Goal: Task Accomplishment & Management: Manage account settings

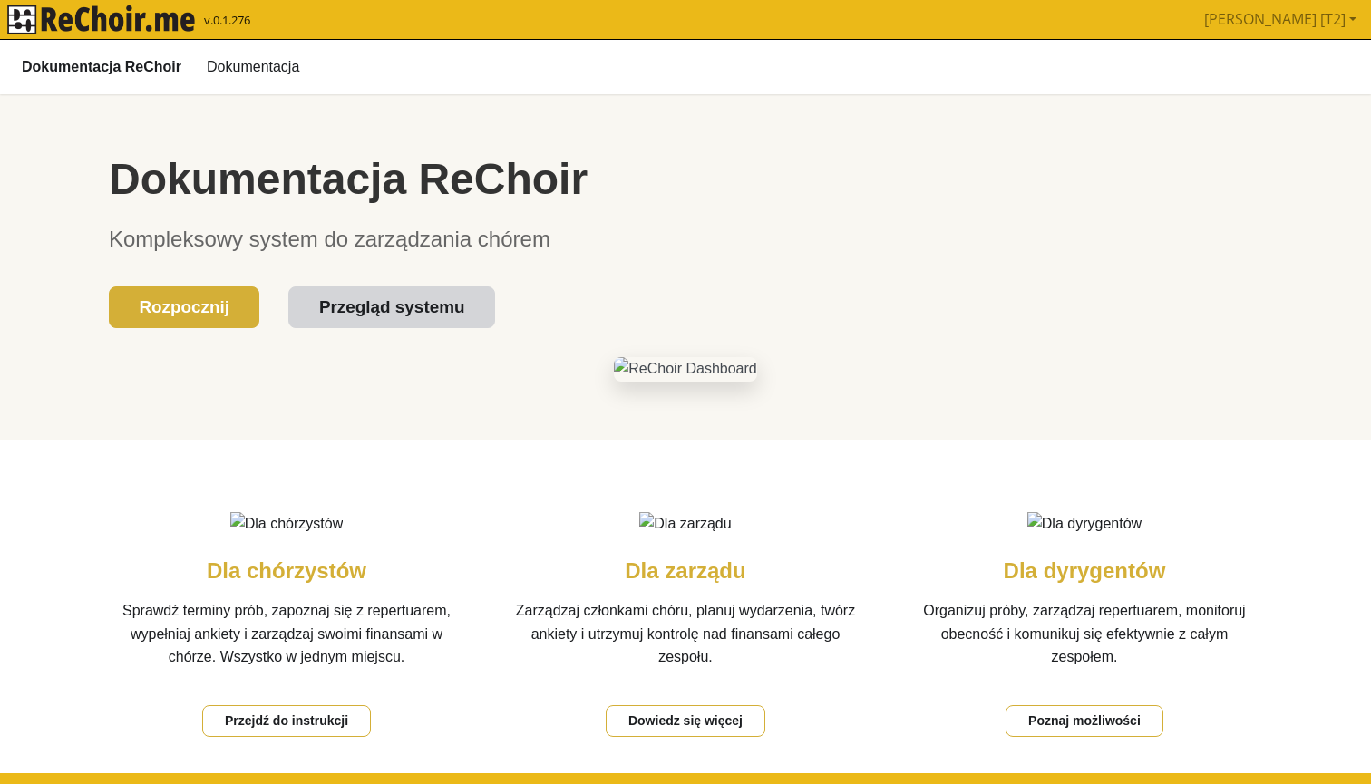
click at [402, 303] on link "Przegląd systemu" at bounding box center [391, 307] width 206 height 43
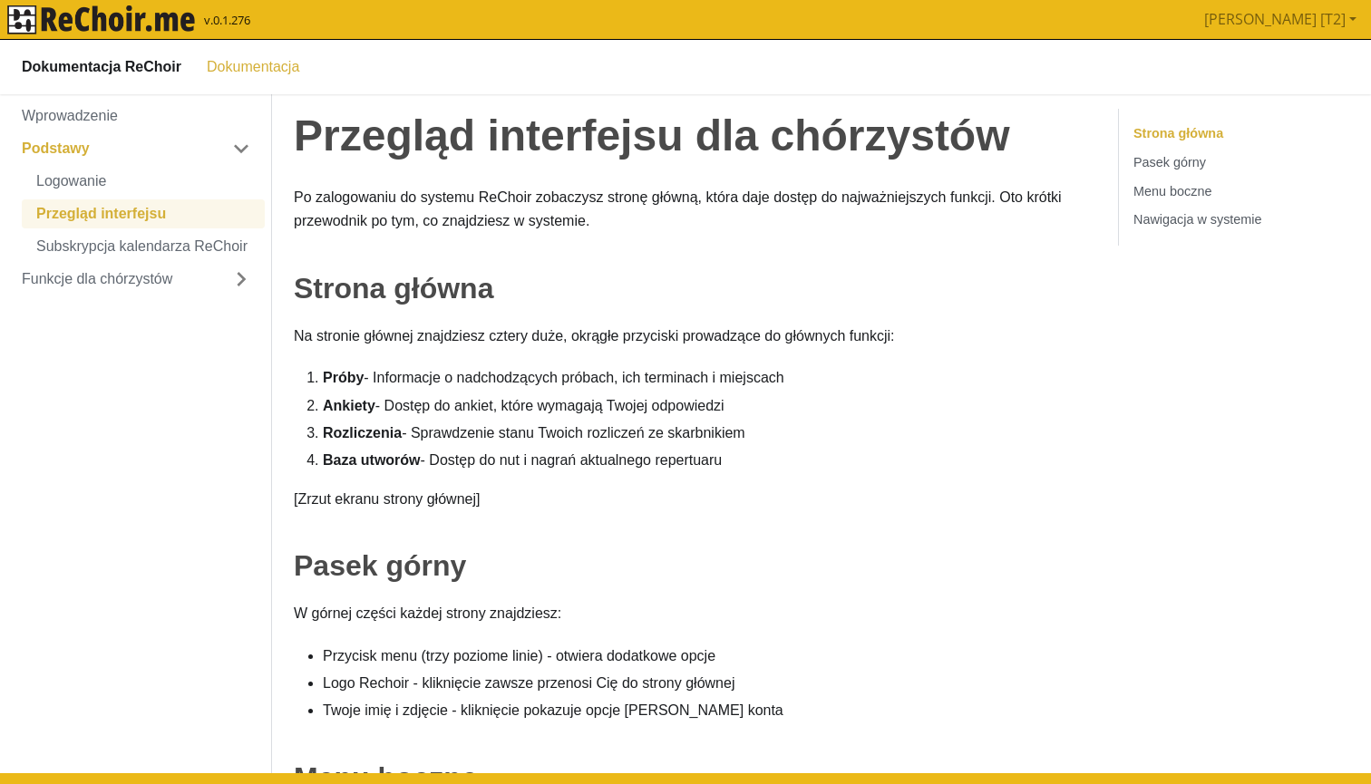
click at [147, 62] on b "Dokumentacja ReChoir" at bounding box center [102, 66] width 160 height 24
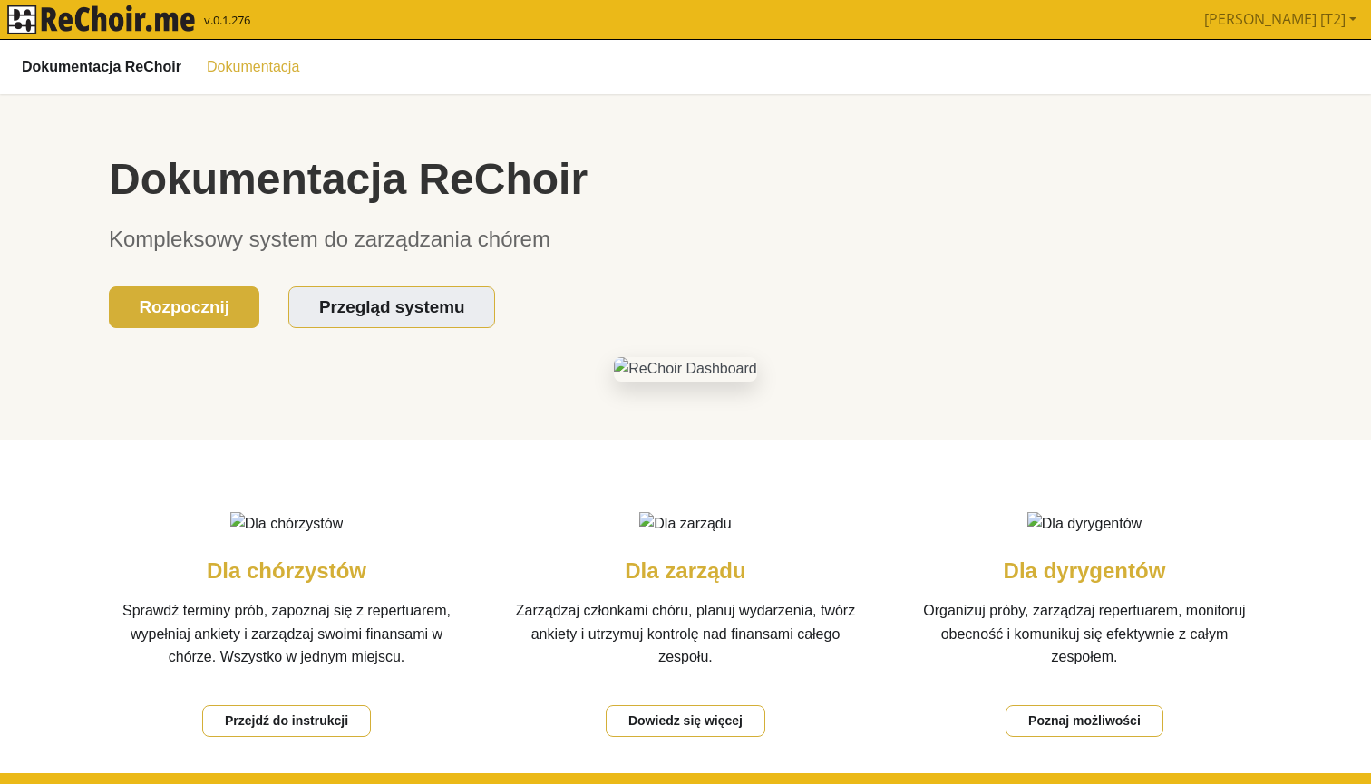
click at [237, 63] on link "Dokumentacja" at bounding box center [253, 66] width 114 height 31
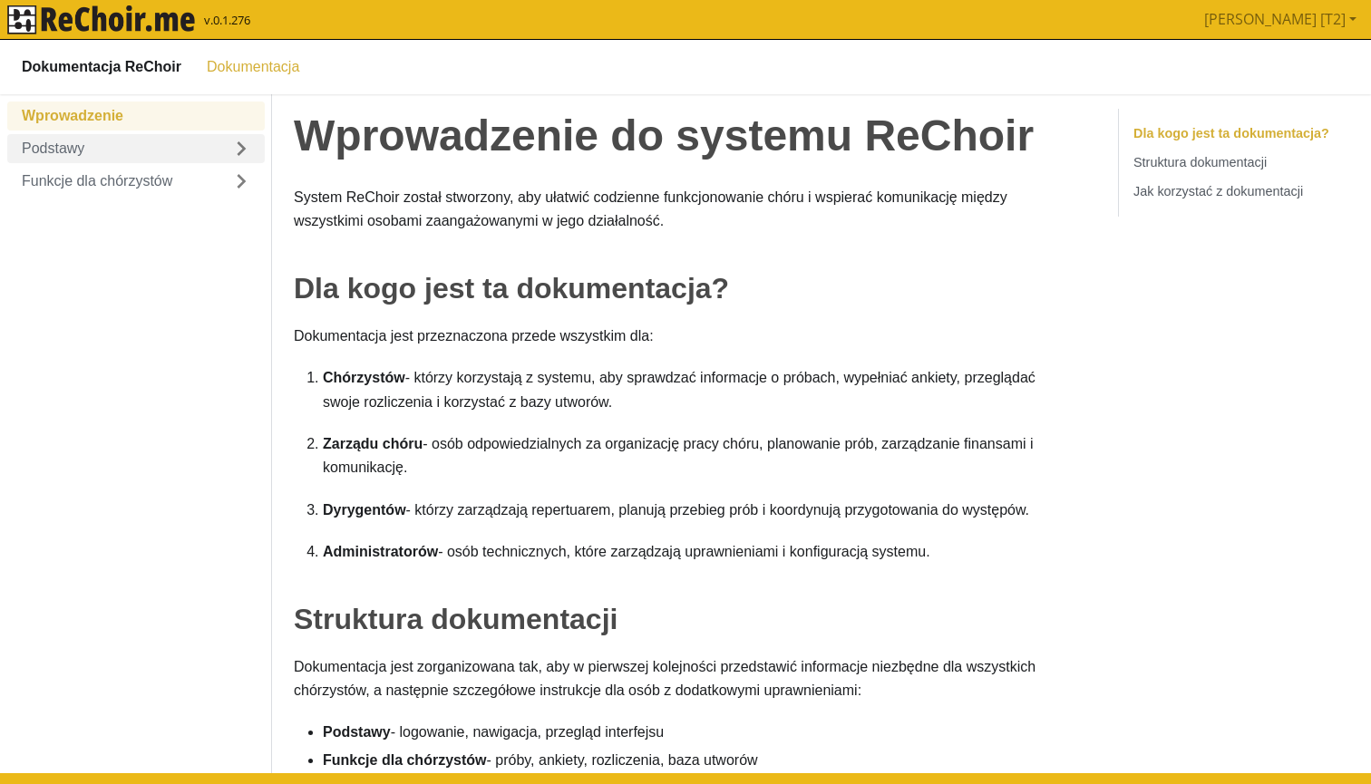
click at [72, 141] on link "Podstawy" at bounding box center [135, 147] width 257 height 29
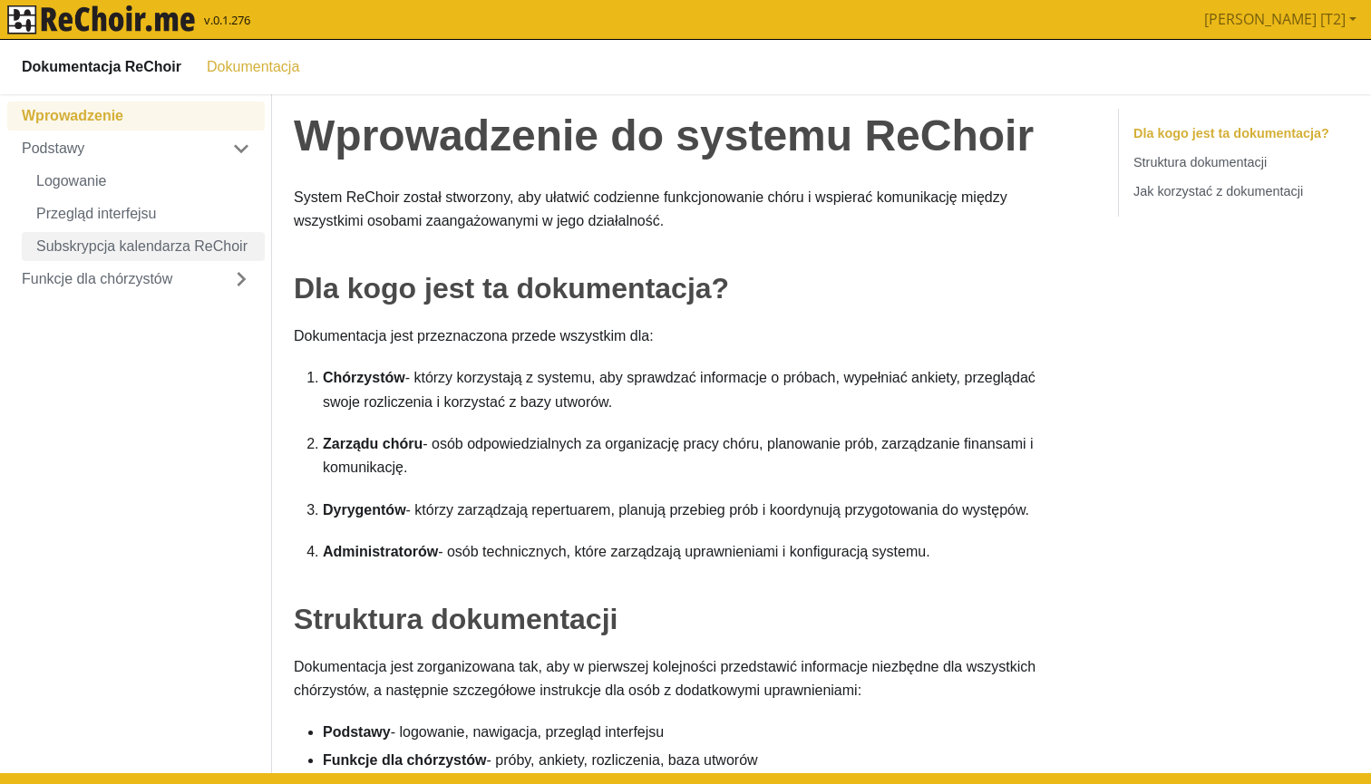
click at [129, 253] on link "Subskrypcja kalendarza ReChoir" at bounding box center [143, 245] width 243 height 29
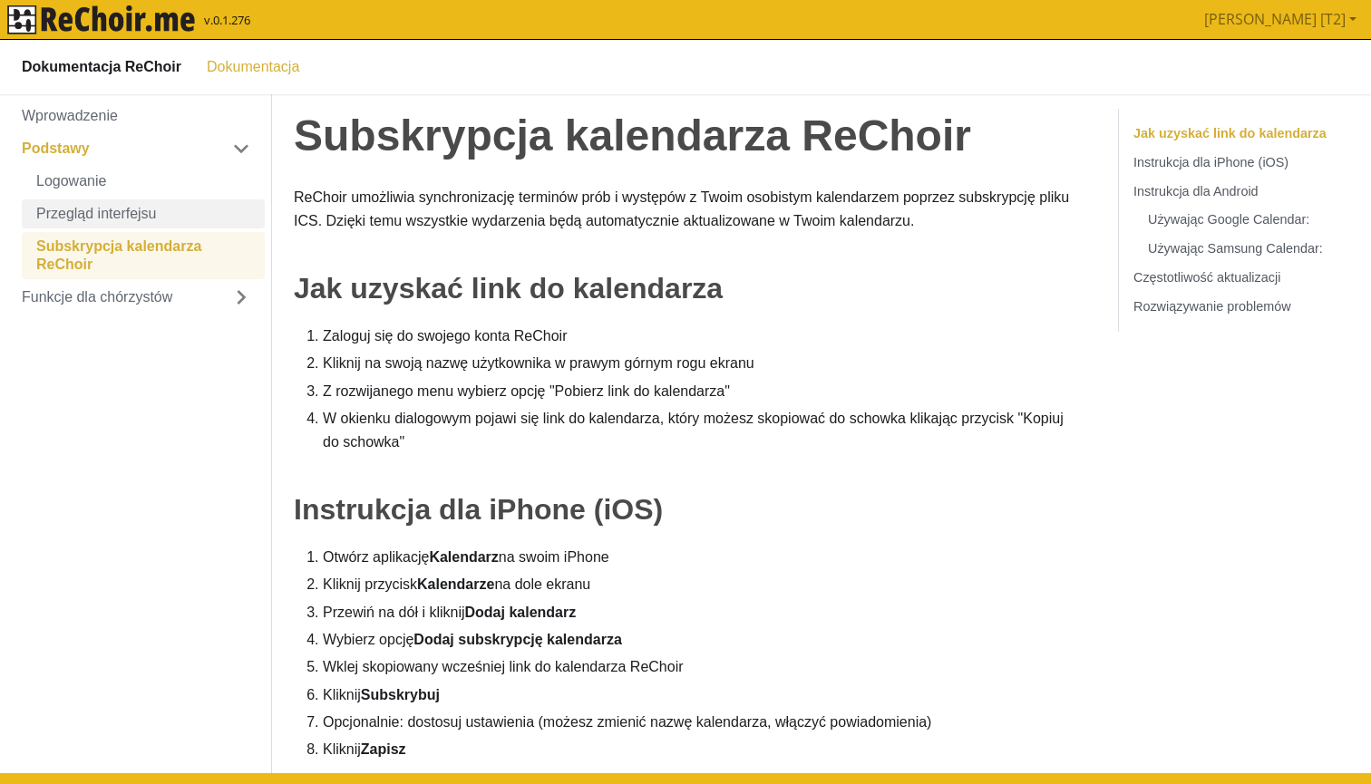
click at [136, 200] on link "Przegląd interfejsu" at bounding box center [143, 213] width 243 height 29
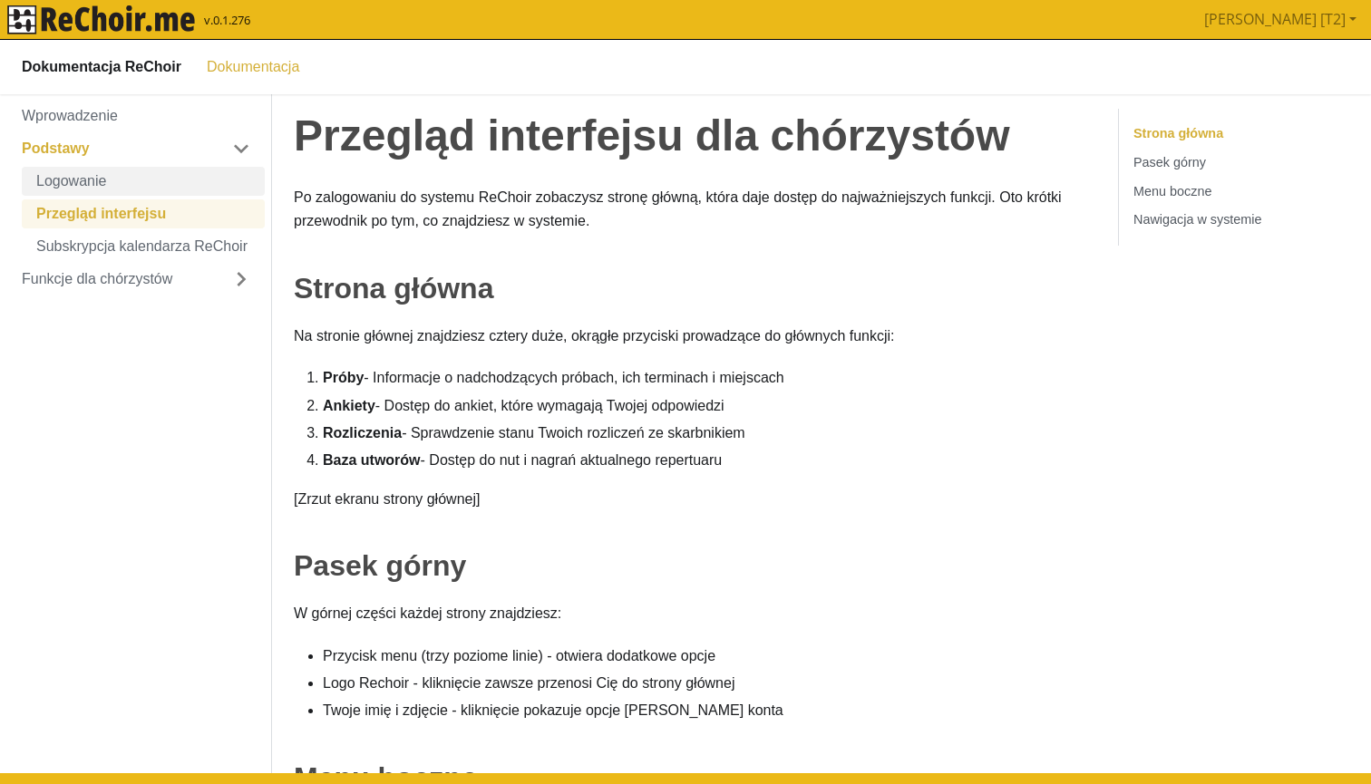
click at [113, 182] on link "Logowanie" at bounding box center [143, 180] width 243 height 29
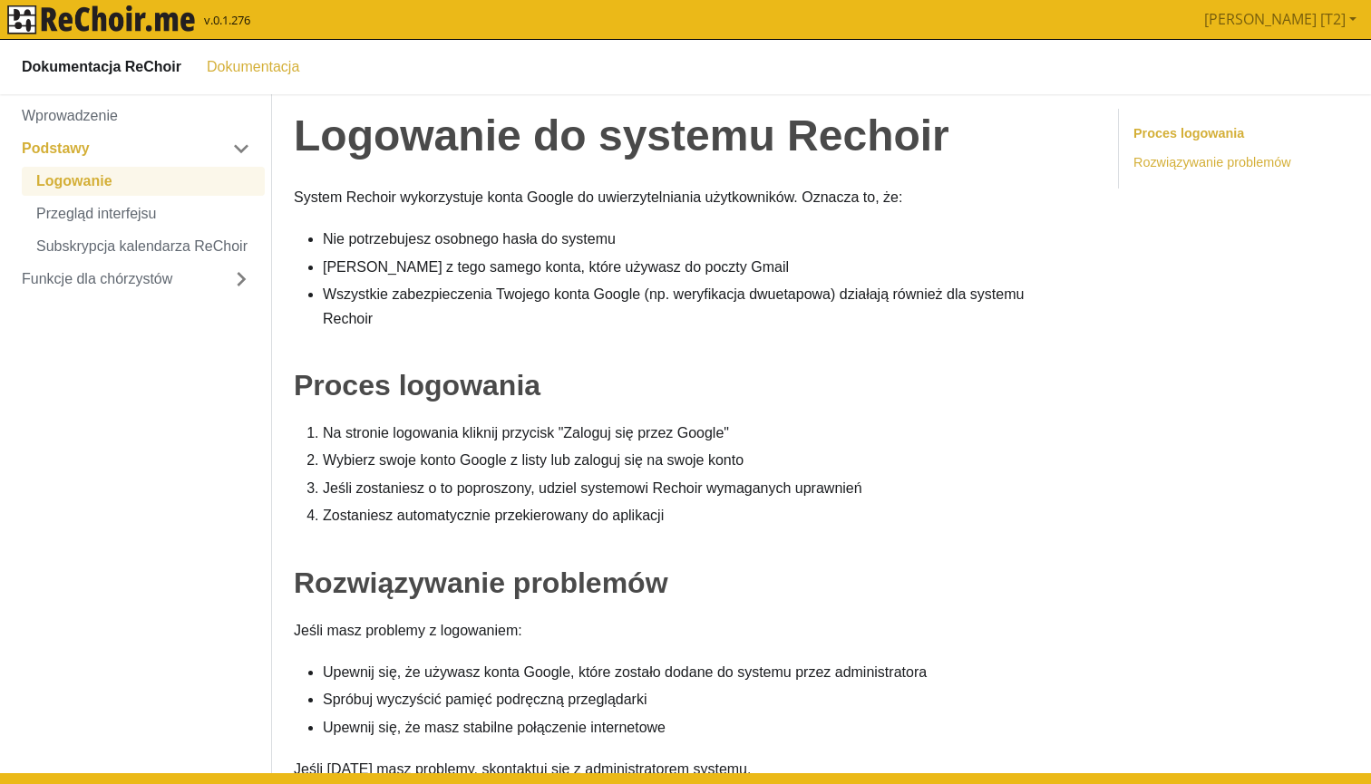
click at [1216, 165] on link "Rozwiązywanie problemów" at bounding box center [1212, 161] width 158 height 15
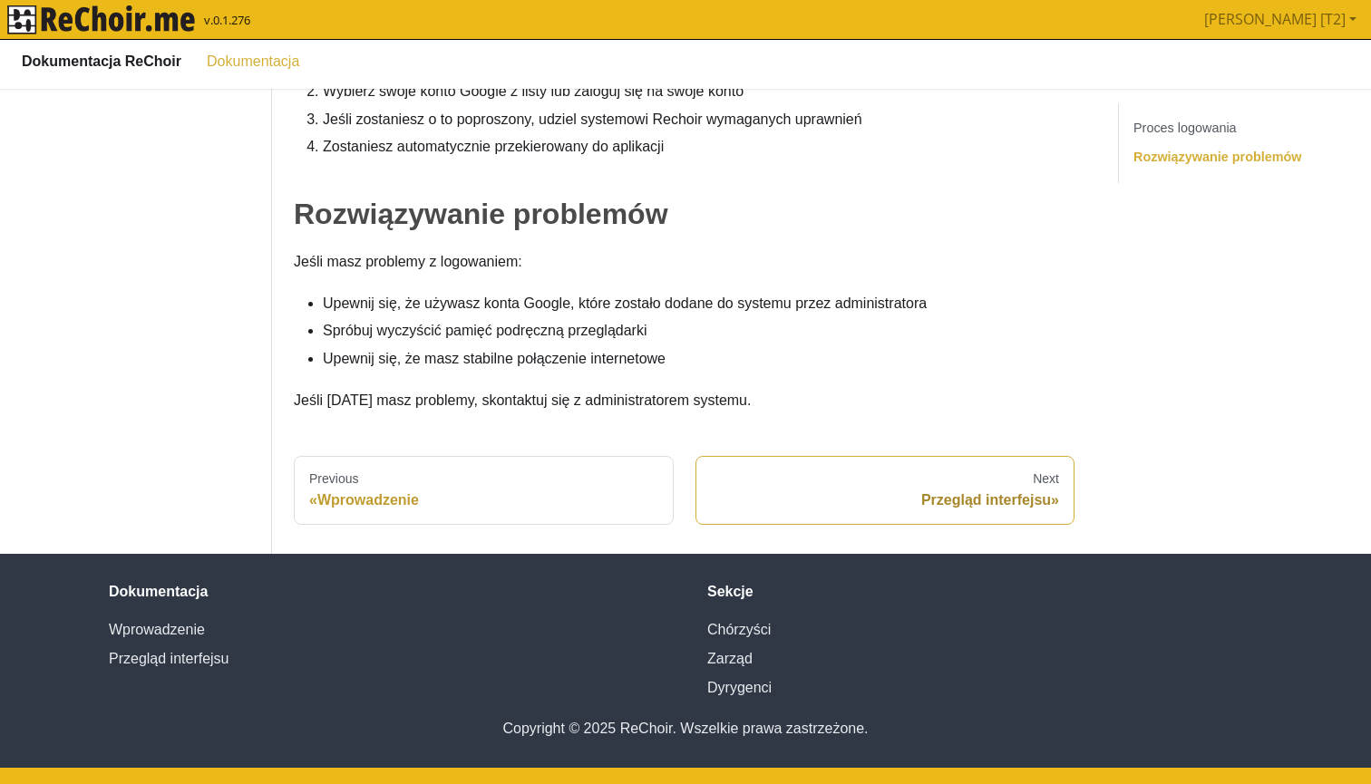
click at [1019, 483] on div "Next" at bounding box center [885, 478] width 349 height 16
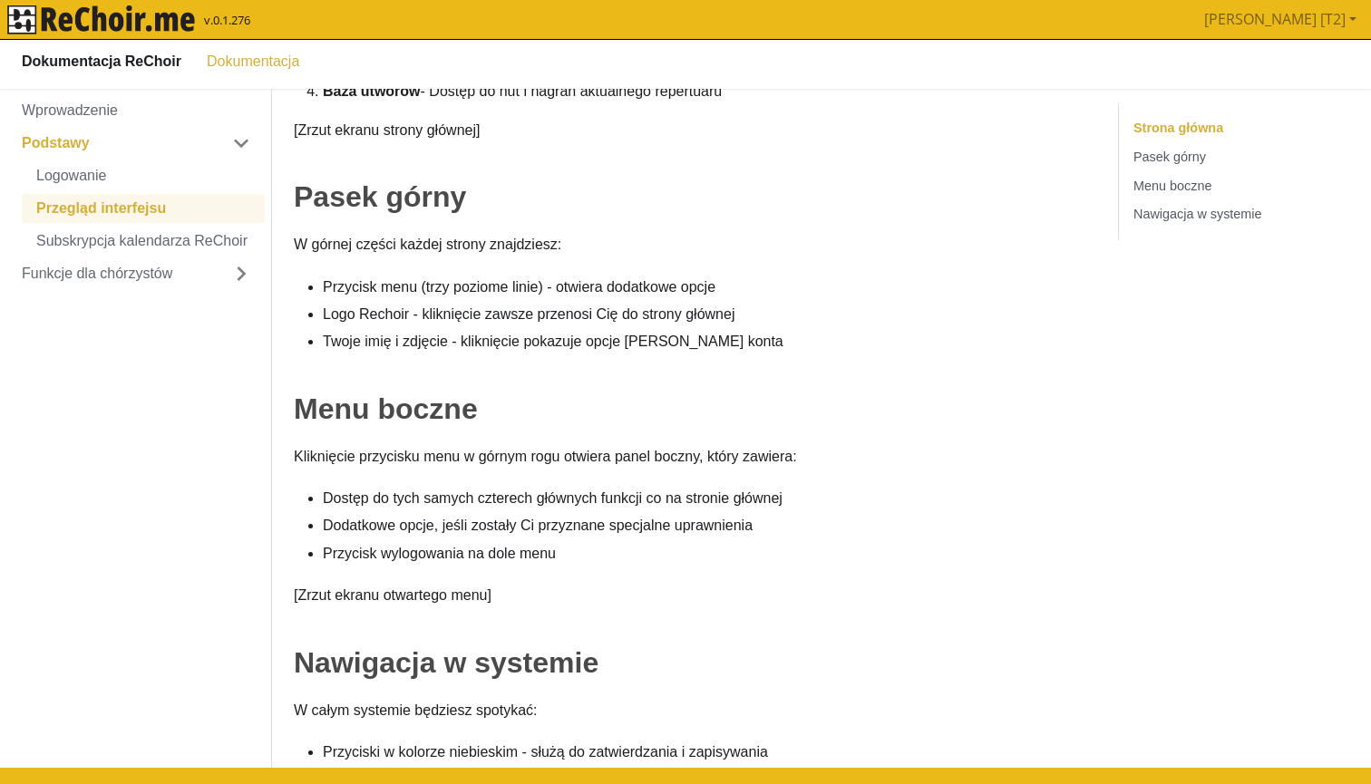
scroll to position [0, 0]
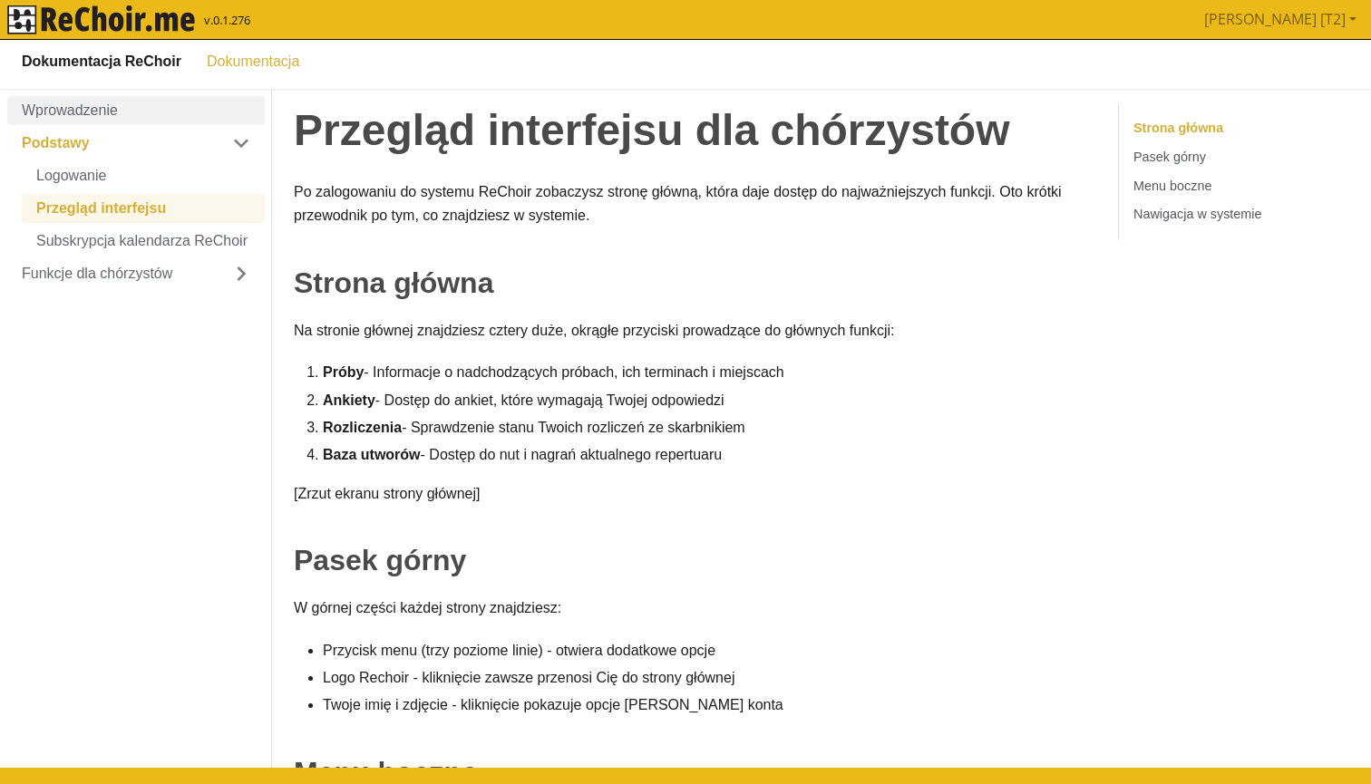
click at [83, 102] on link "Wprowadzenie" at bounding box center [135, 109] width 257 height 29
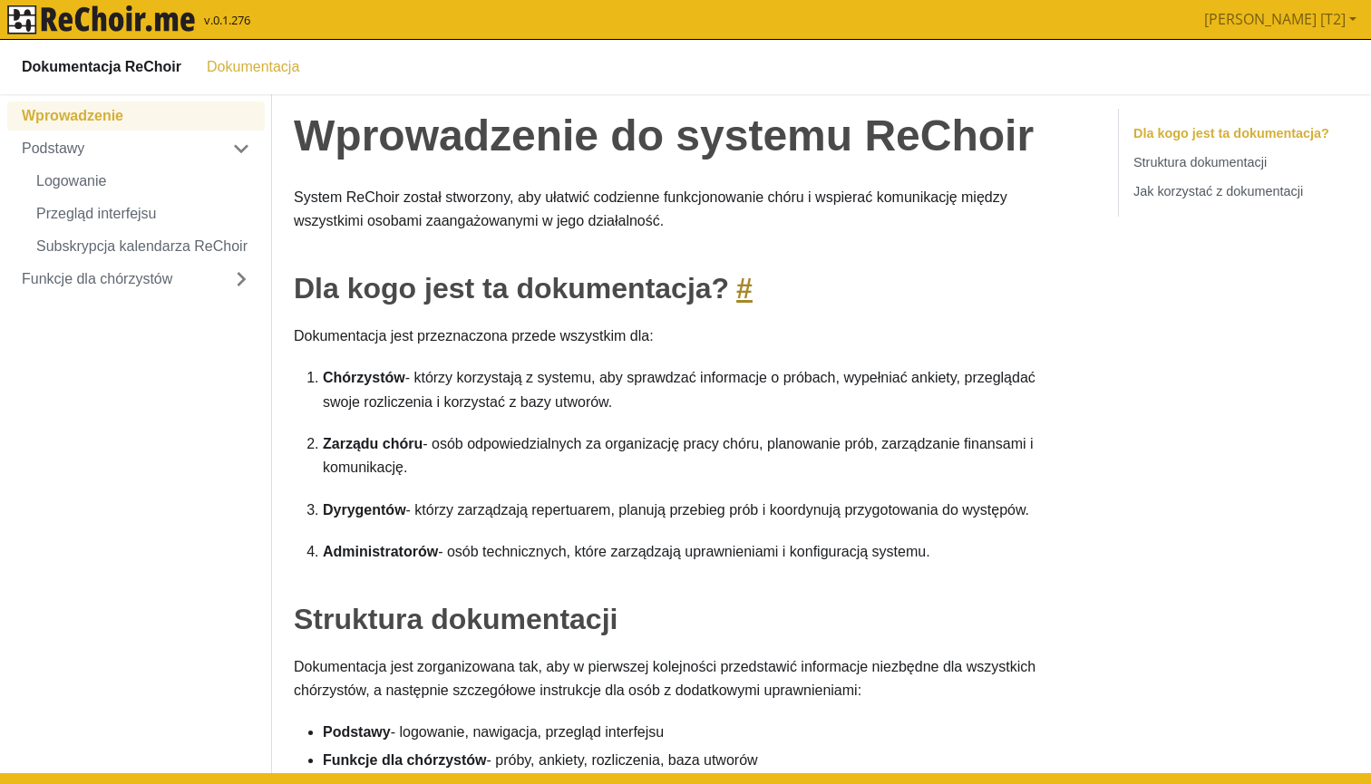
click at [752, 286] on link "#" at bounding box center [741, 287] width 24 height 33
click at [750, 286] on link "#" at bounding box center [741, 287] width 24 height 33
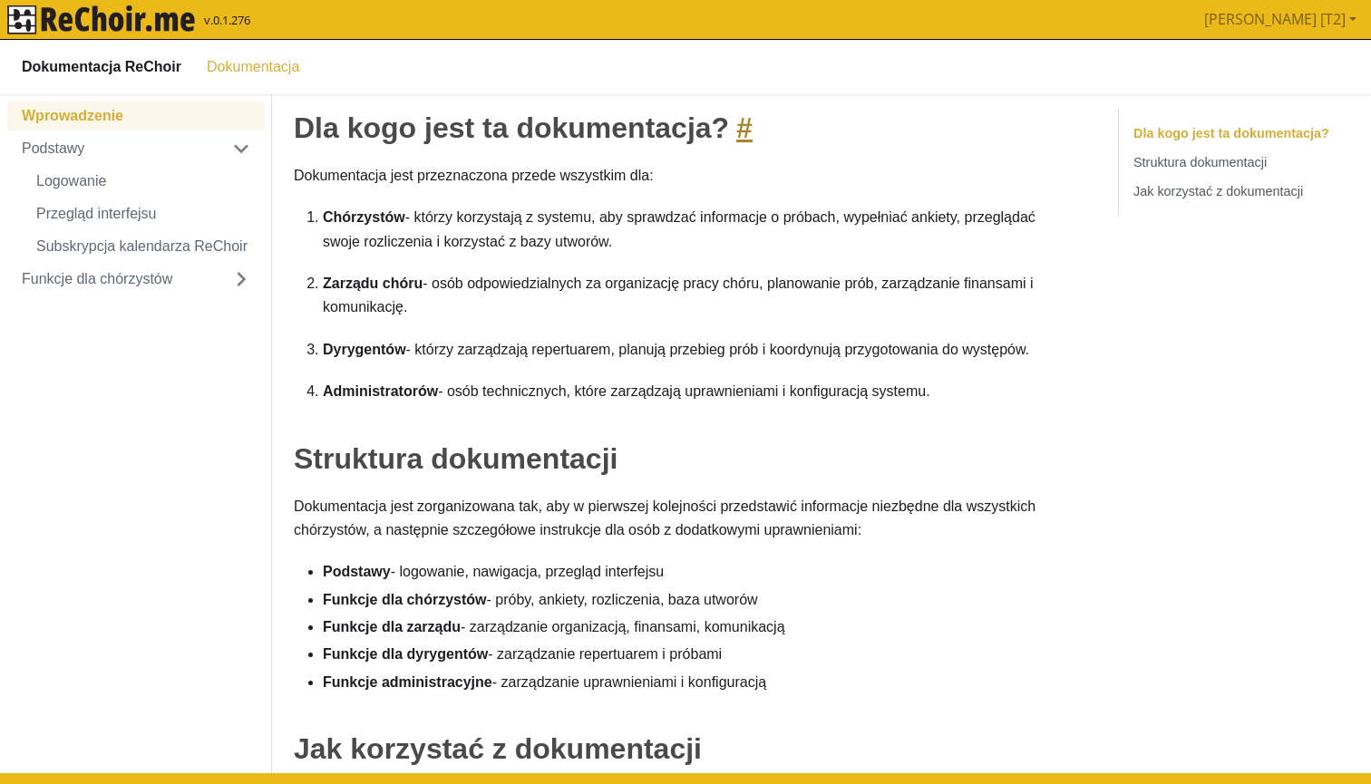
click at [748, 126] on link "#" at bounding box center [741, 127] width 24 height 33
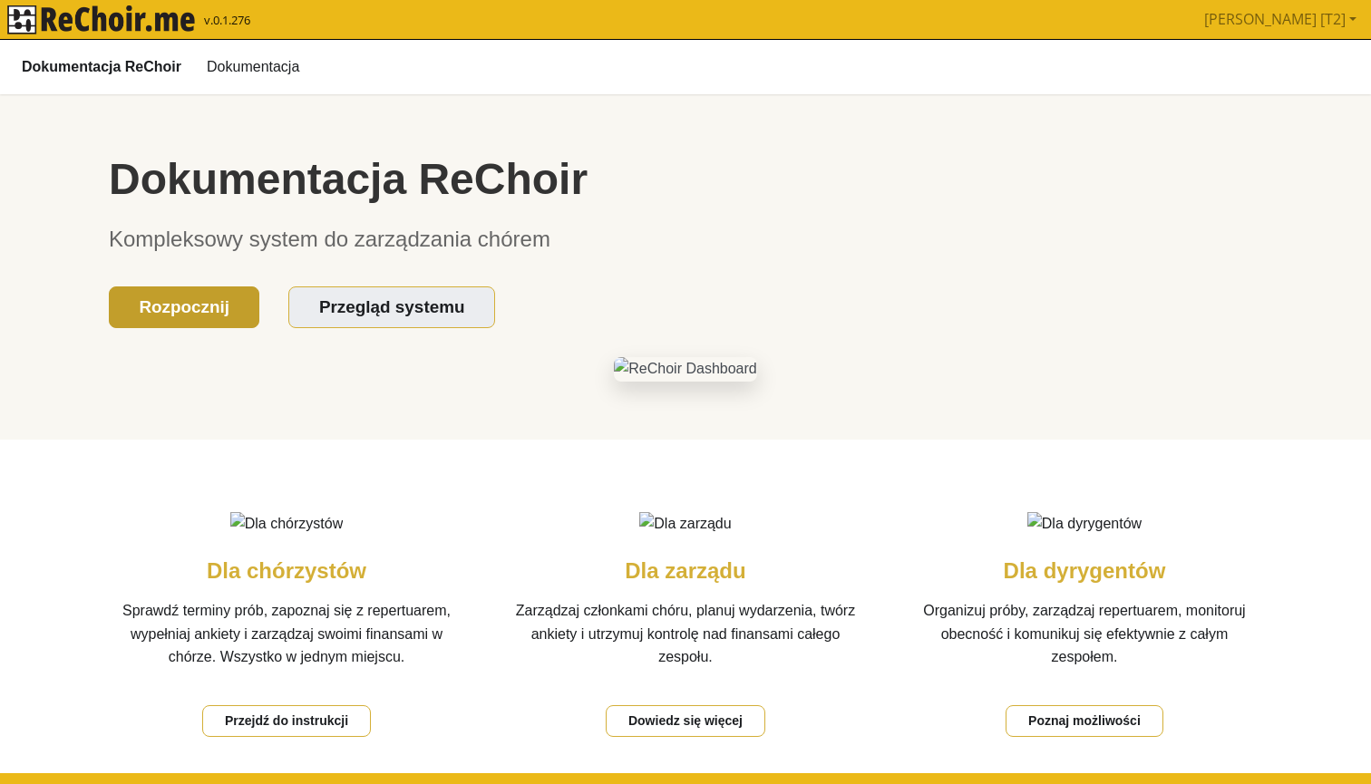
click at [219, 296] on link "Rozpocznij" at bounding box center [184, 307] width 150 height 43
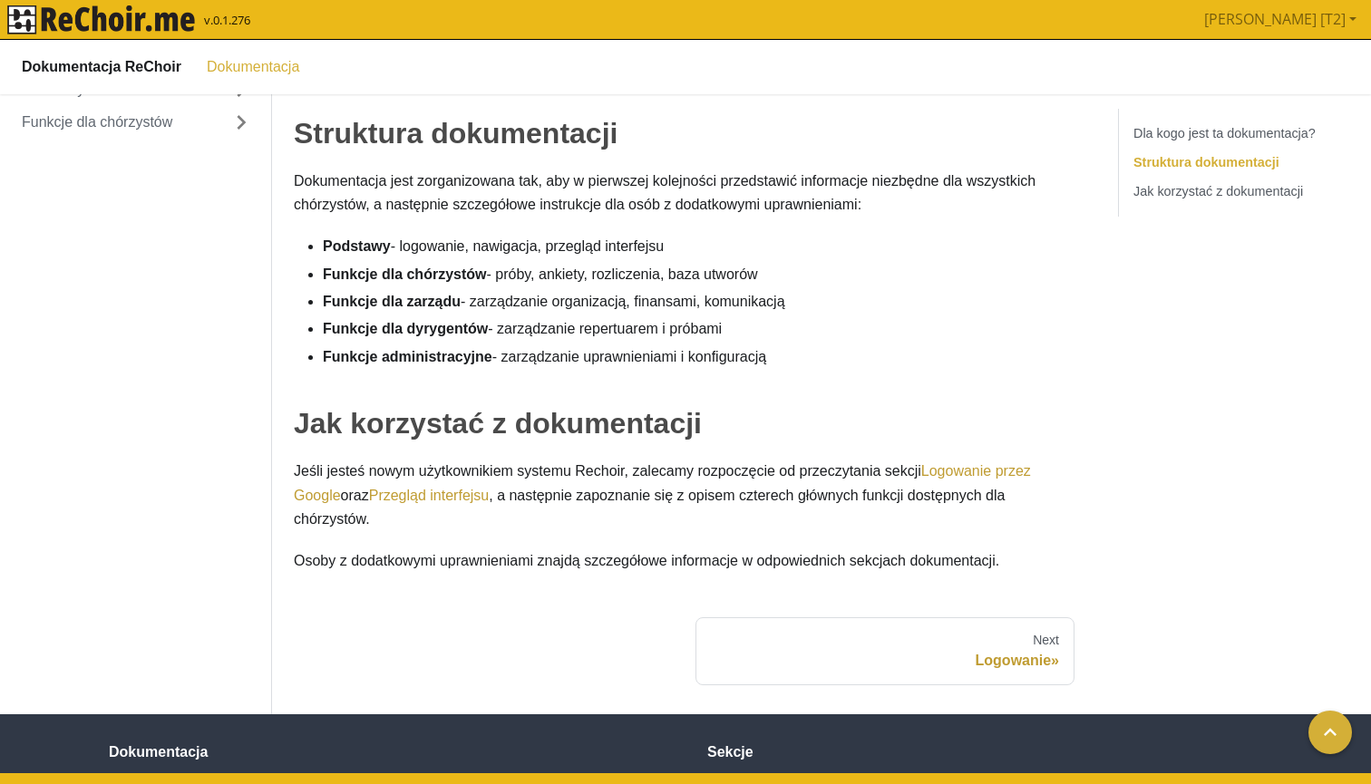
scroll to position [478, 0]
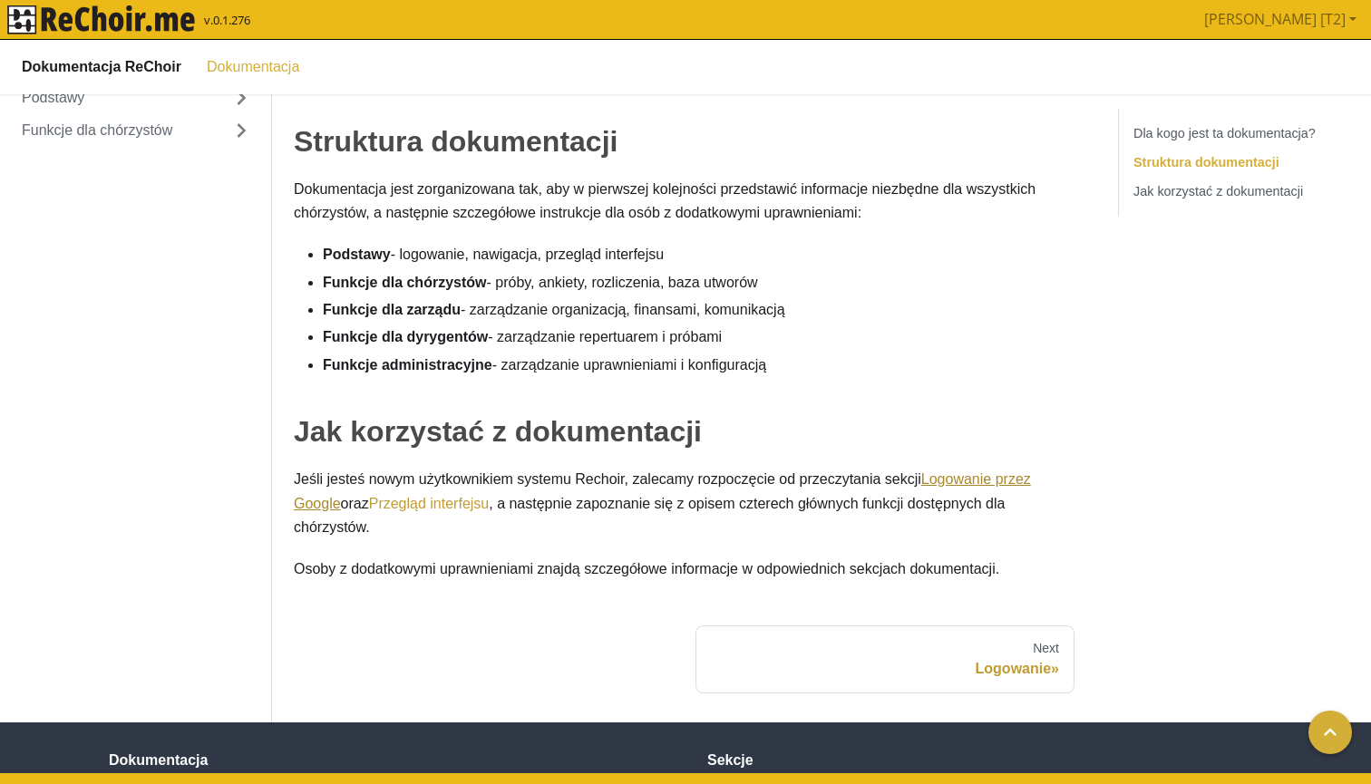
click at [320, 499] on link "Logowanie przez Google" at bounding box center [662, 489] width 737 height 39
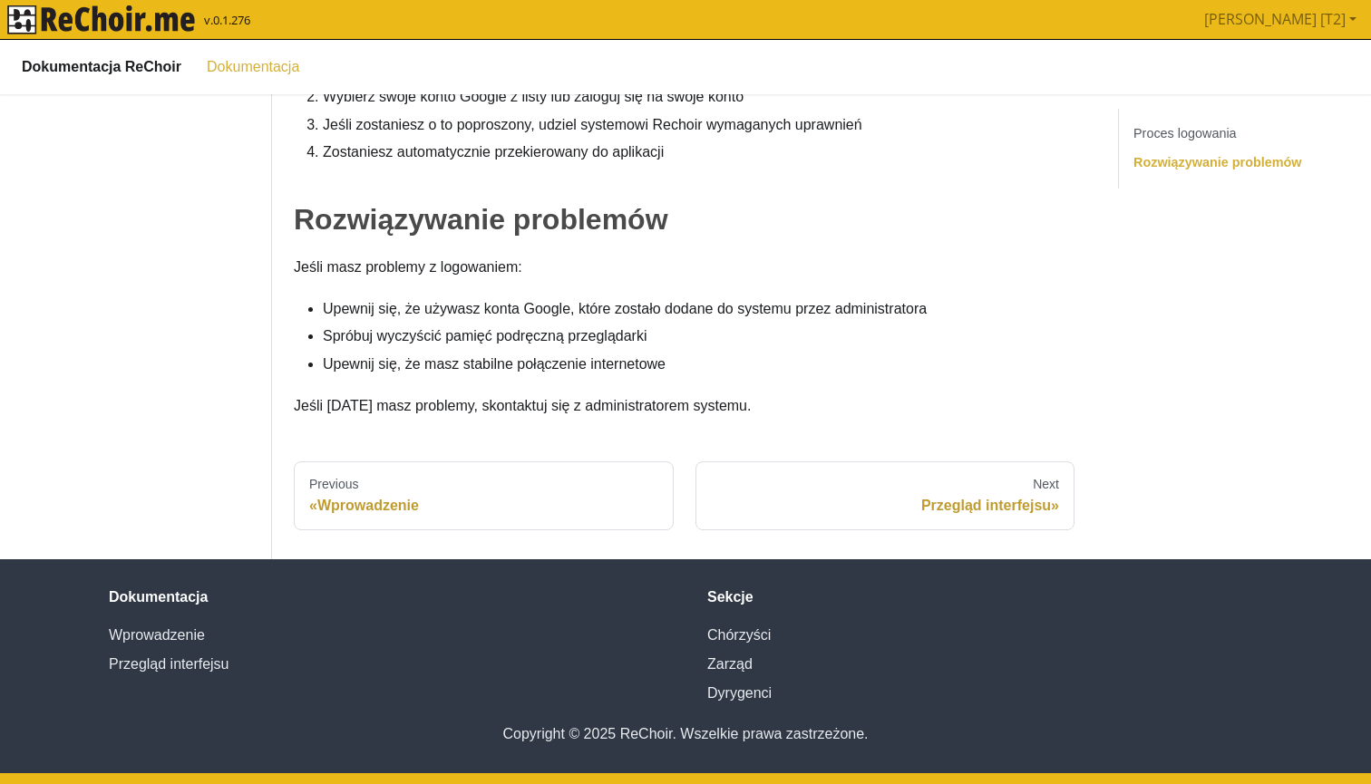
scroll to position [0, 0]
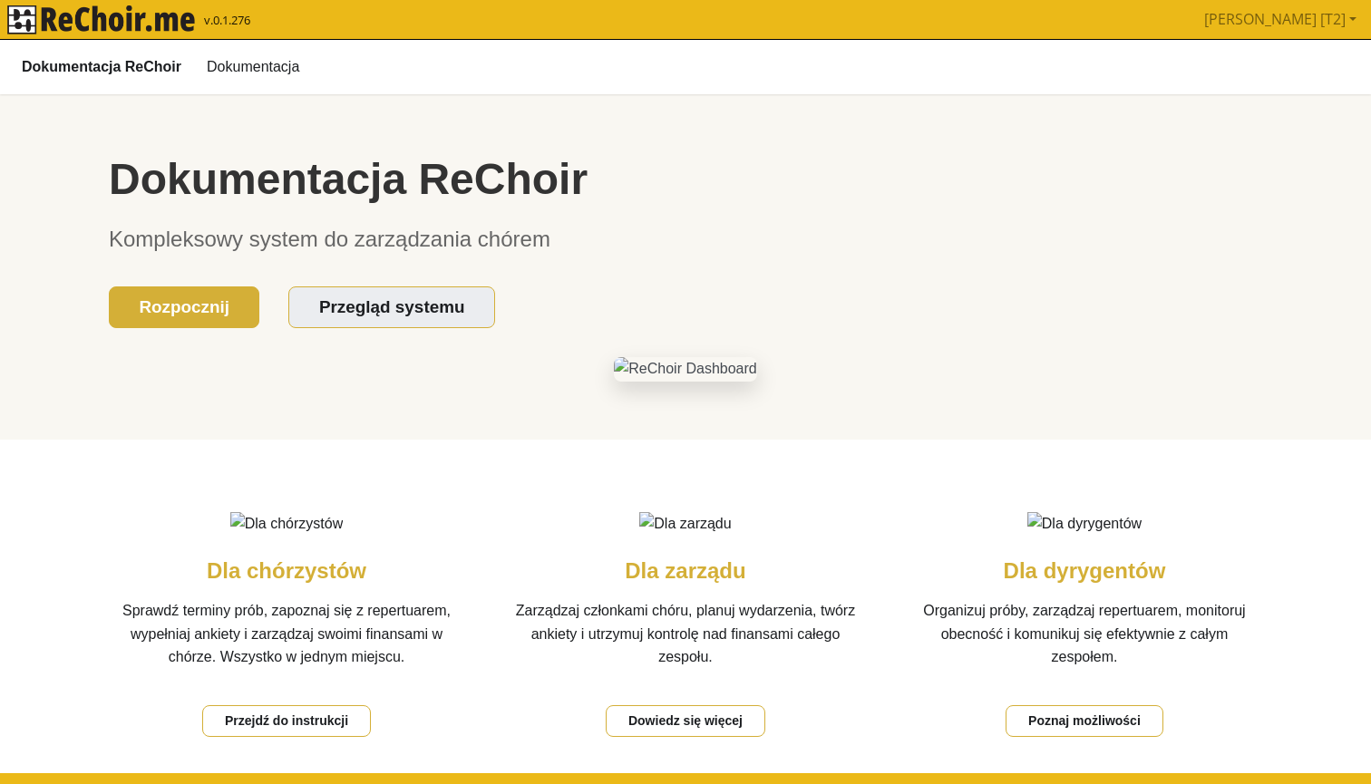
click at [166, 29] on img "rekłajer mi" at bounding box center [101, 19] width 188 height 29
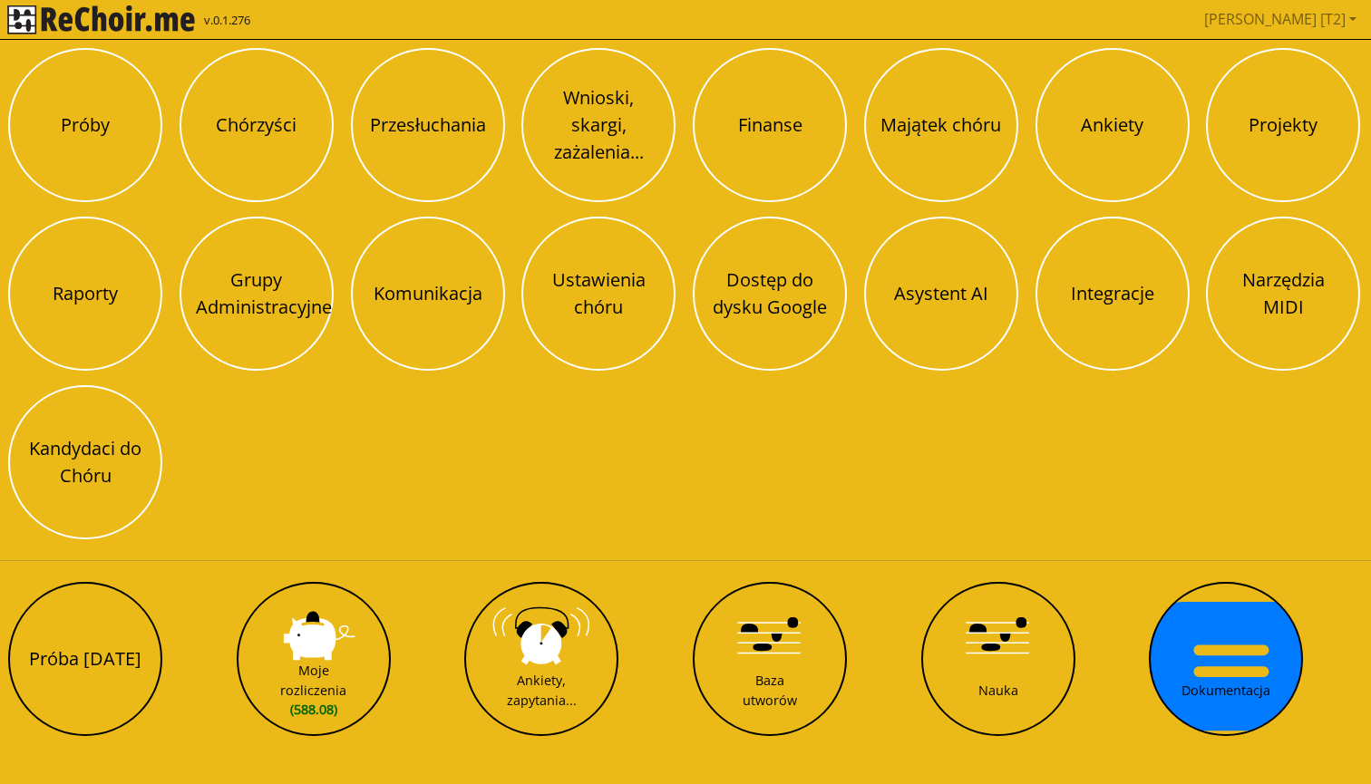
click at [690, 155] on div "Próby Chórzyści Przesłuchania Wnioski, skargi, zażalenia... Finanse Majątek chó…" at bounding box center [685, 294] width 1367 height 504
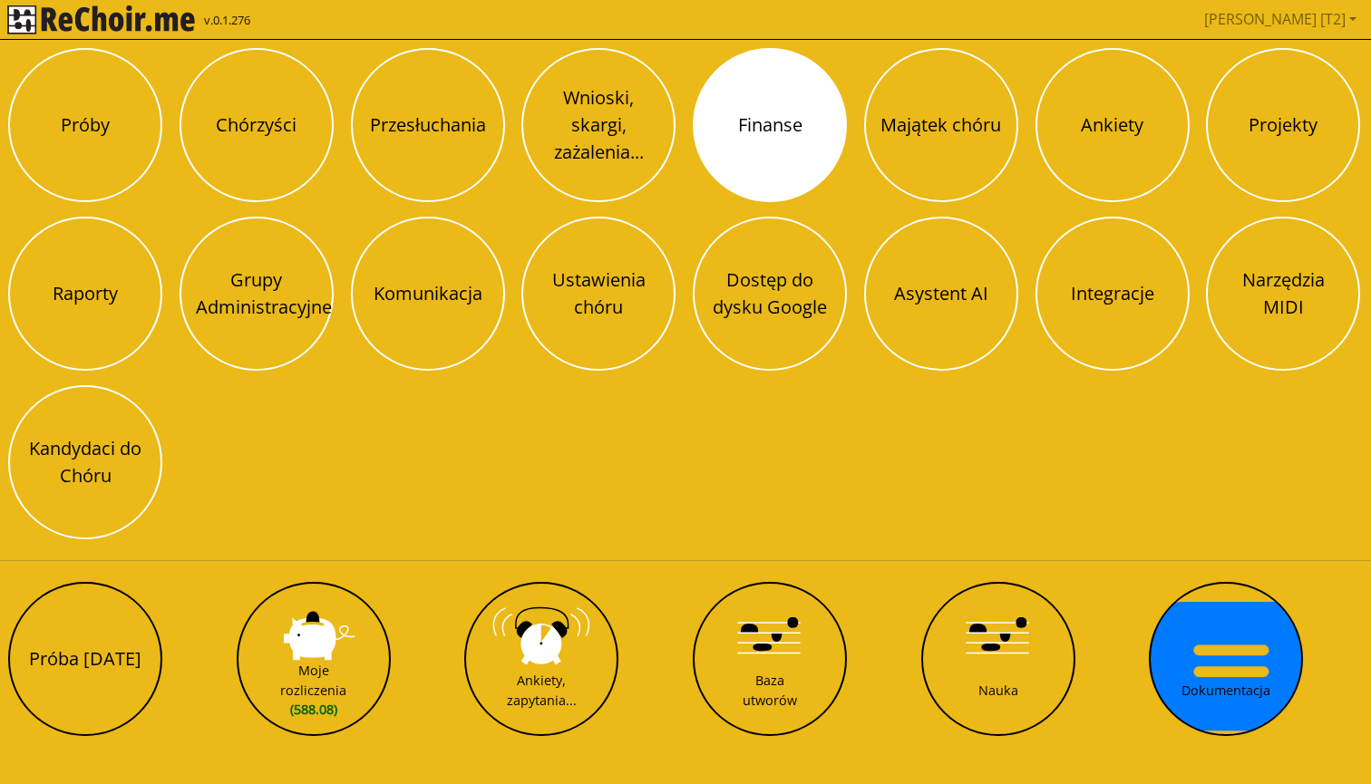
click at [734, 156] on button "Finanse" at bounding box center [770, 125] width 154 height 154
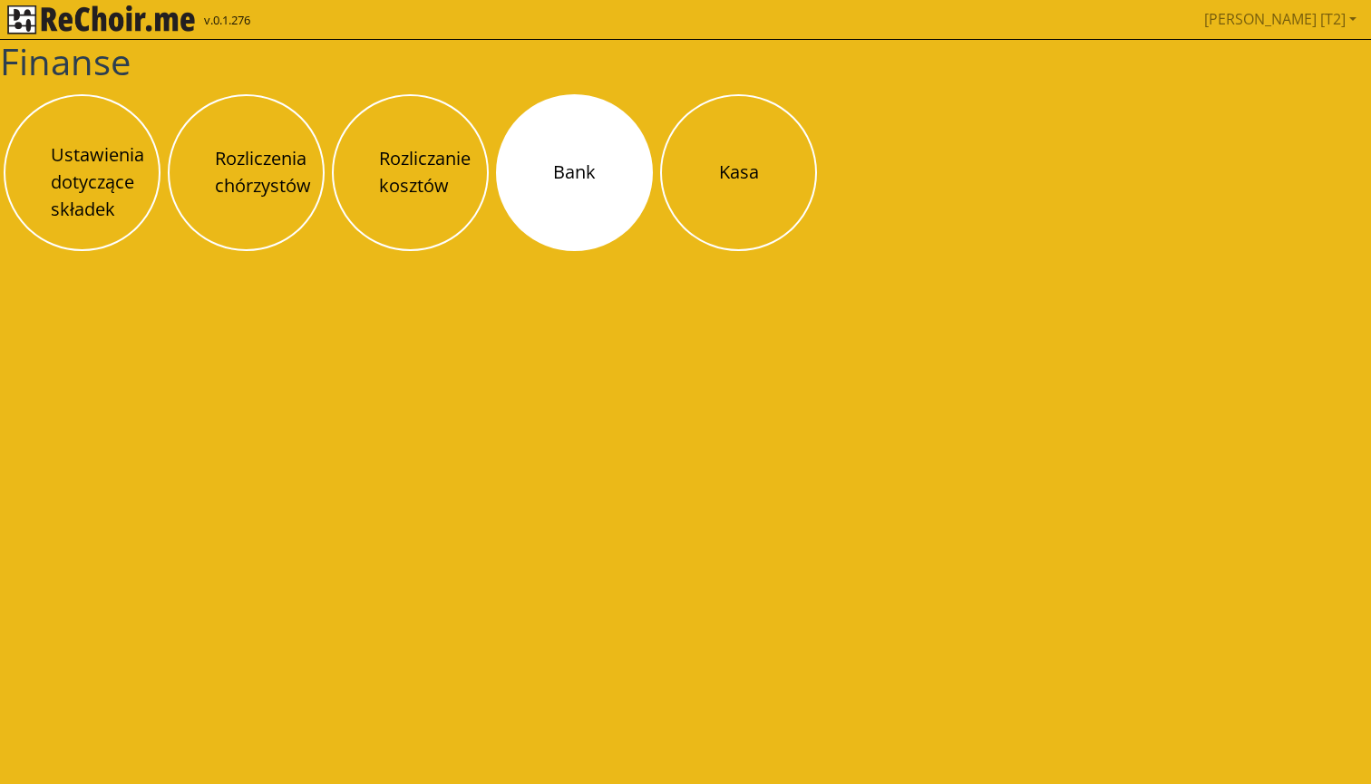
click at [562, 204] on button "Bank" at bounding box center [574, 172] width 157 height 157
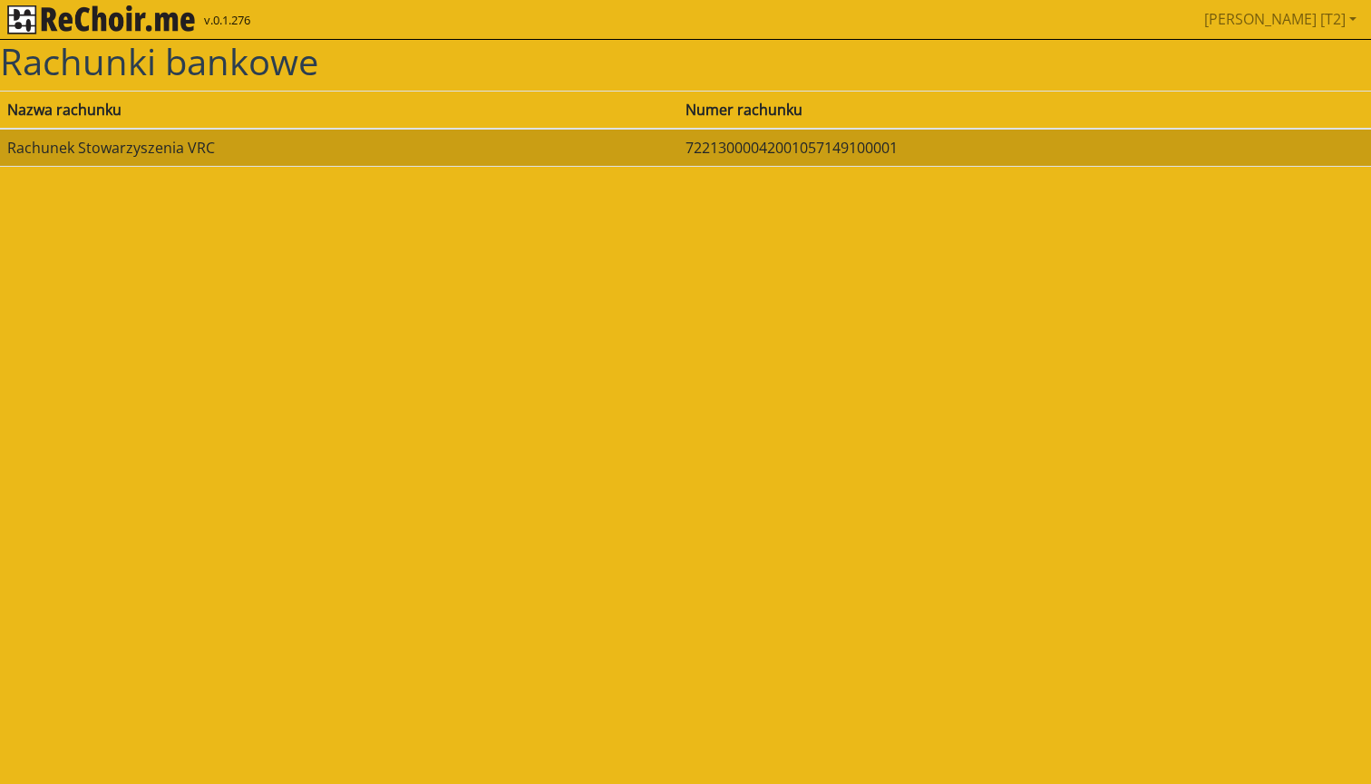
click at [409, 149] on td "Rachunek Stowarzyszenia VRC" at bounding box center [339, 148] width 678 height 38
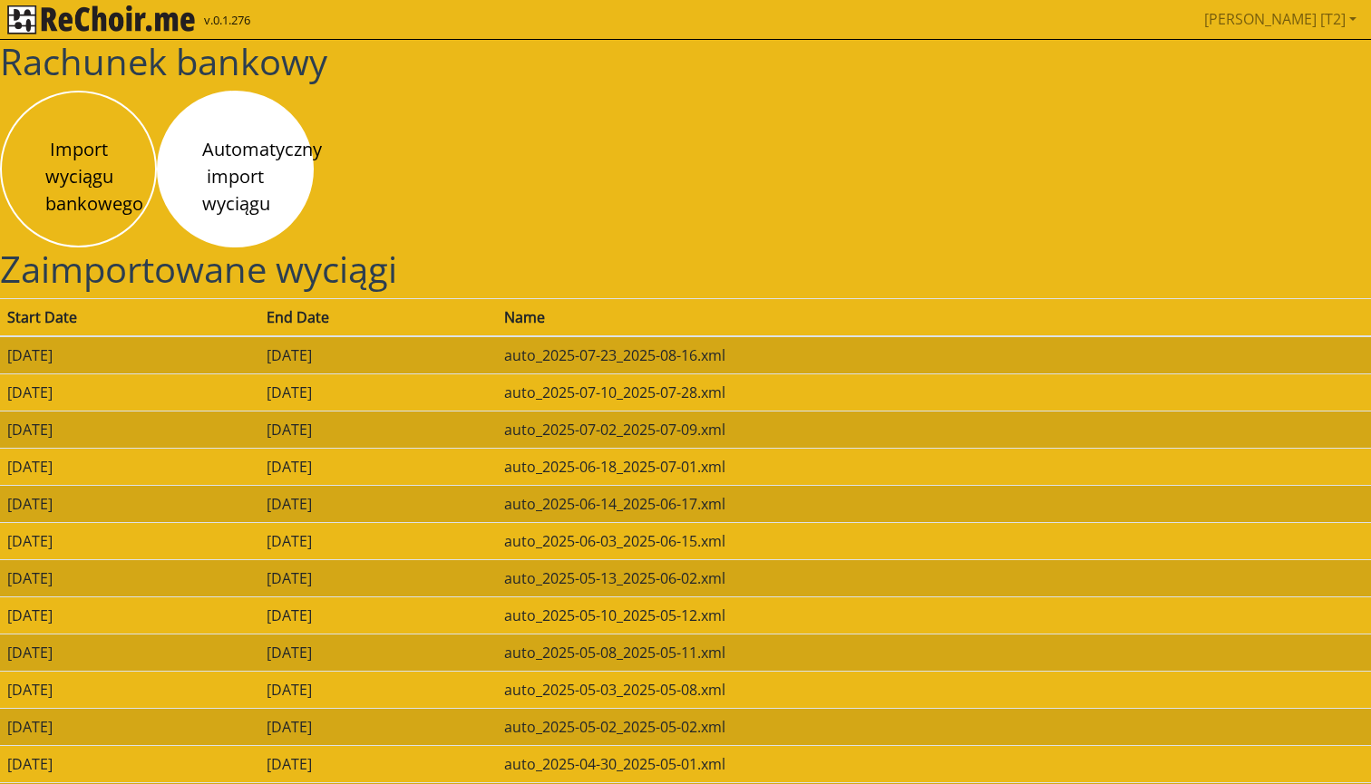
click at [261, 168] on button "Automatyczny import wyciągu" at bounding box center [235, 169] width 157 height 157
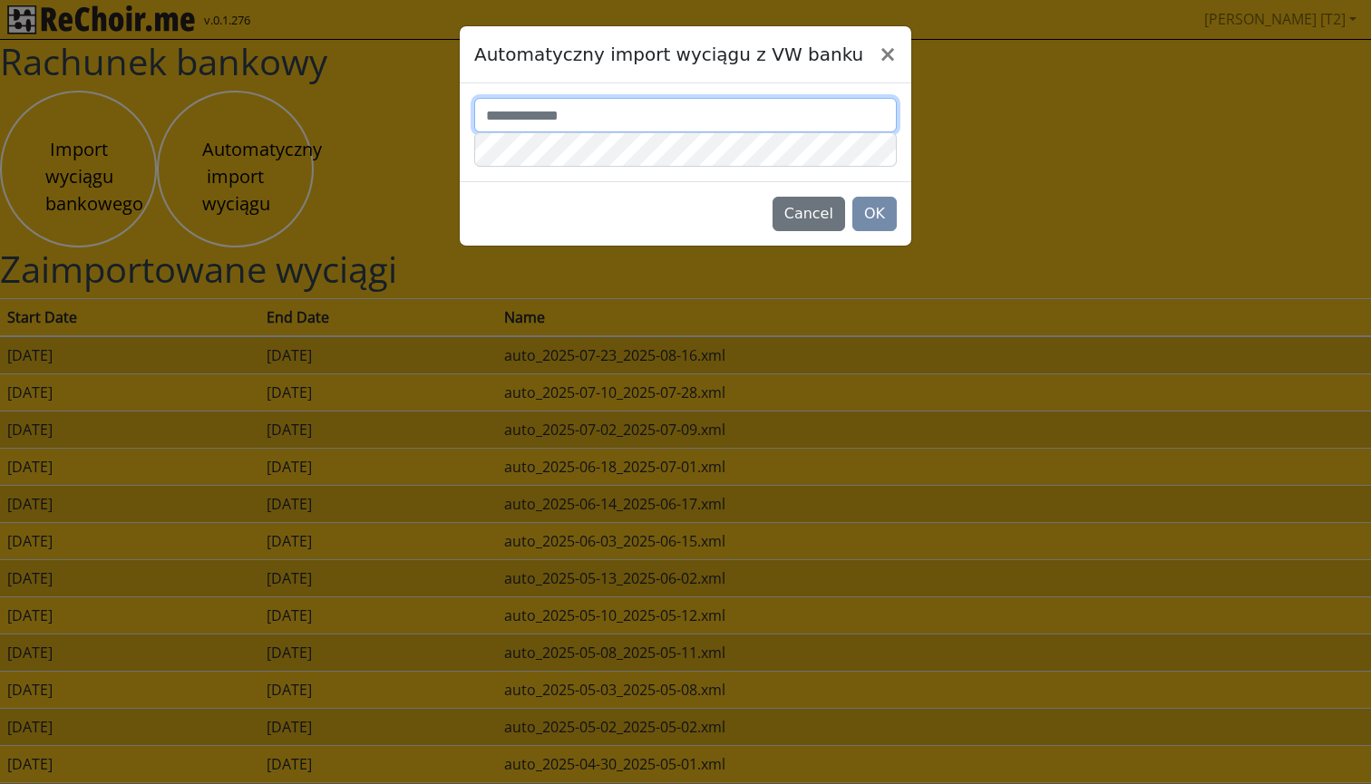
click at [569, 120] on input "text" at bounding box center [685, 115] width 422 height 34
click at [662, 109] on input "text" at bounding box center [685, 115] width 422 height 34
type input "*******"
click at [872, 206] on button "OK" at bounding box center [874, 214] width 44 height 34
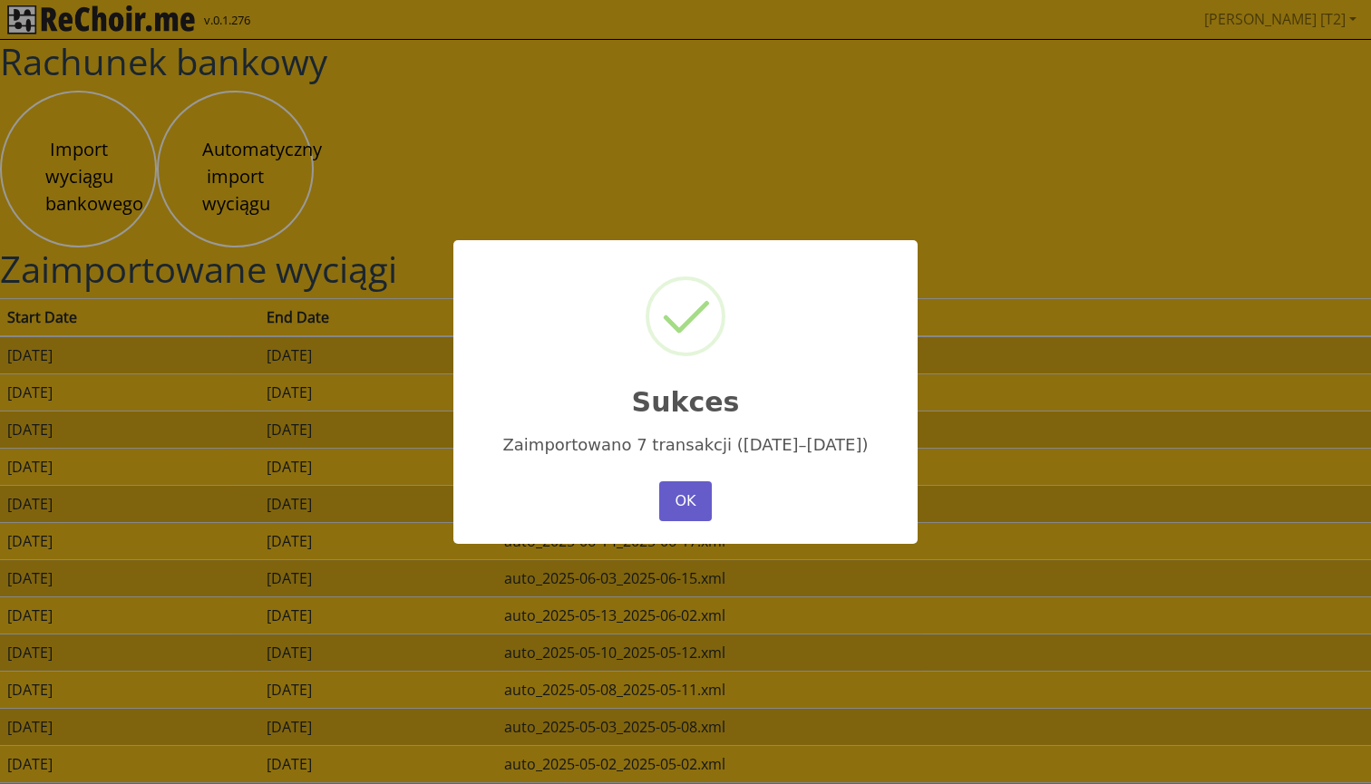
click at [685, 500] on button "OK" at bounding box center [685, 501] width 53 height 40
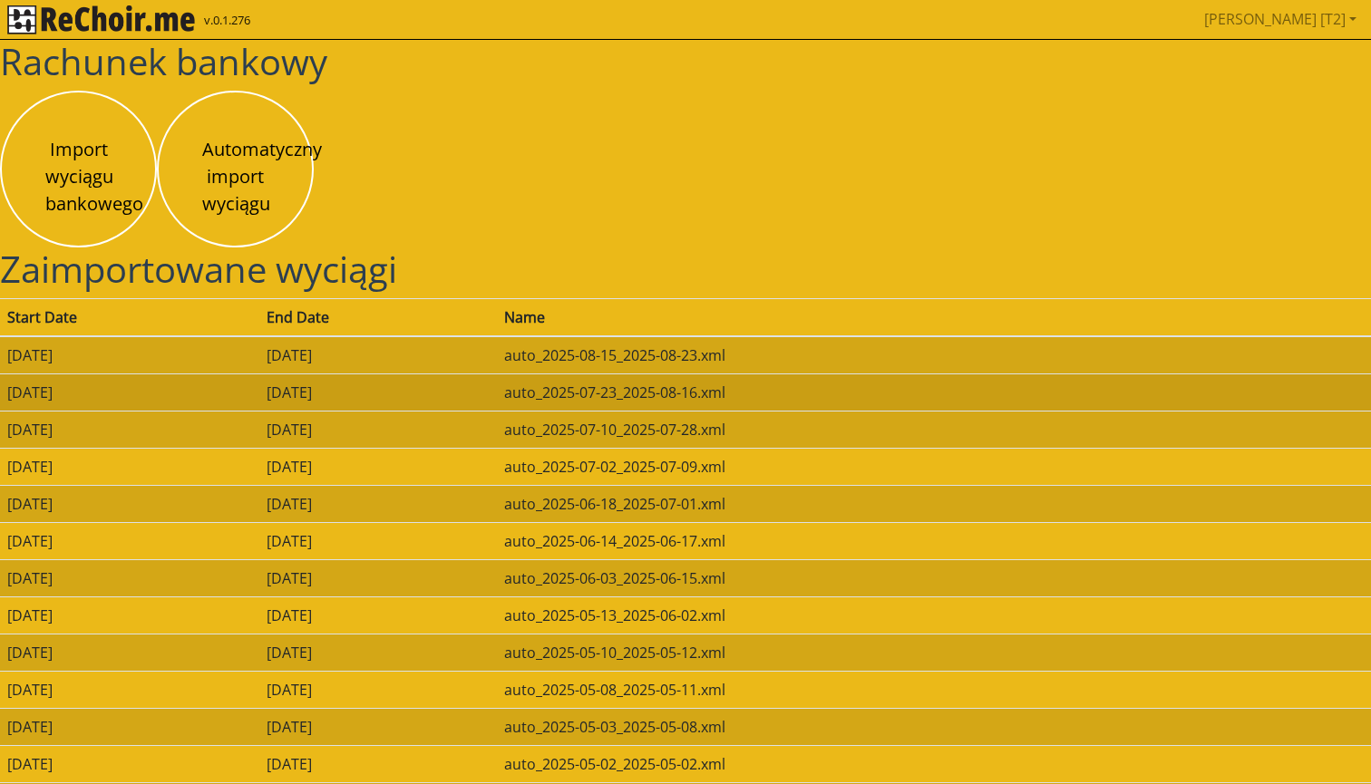
click at [392, 391] on td "2025-08-14" at bounding box center [377, 391] width 237 height 37
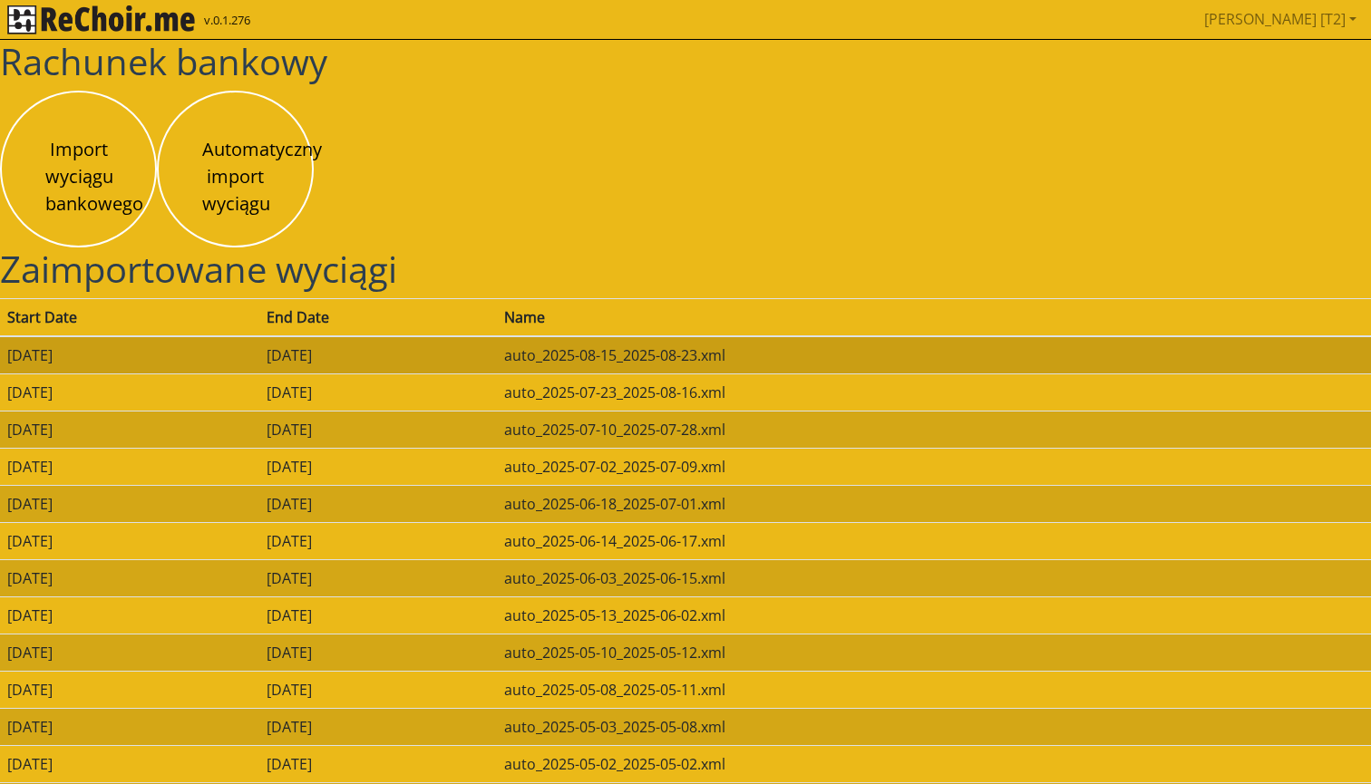
click at [408, 352] on td "2025-08-22" at bounding box center [377, 355] width 237 height 38
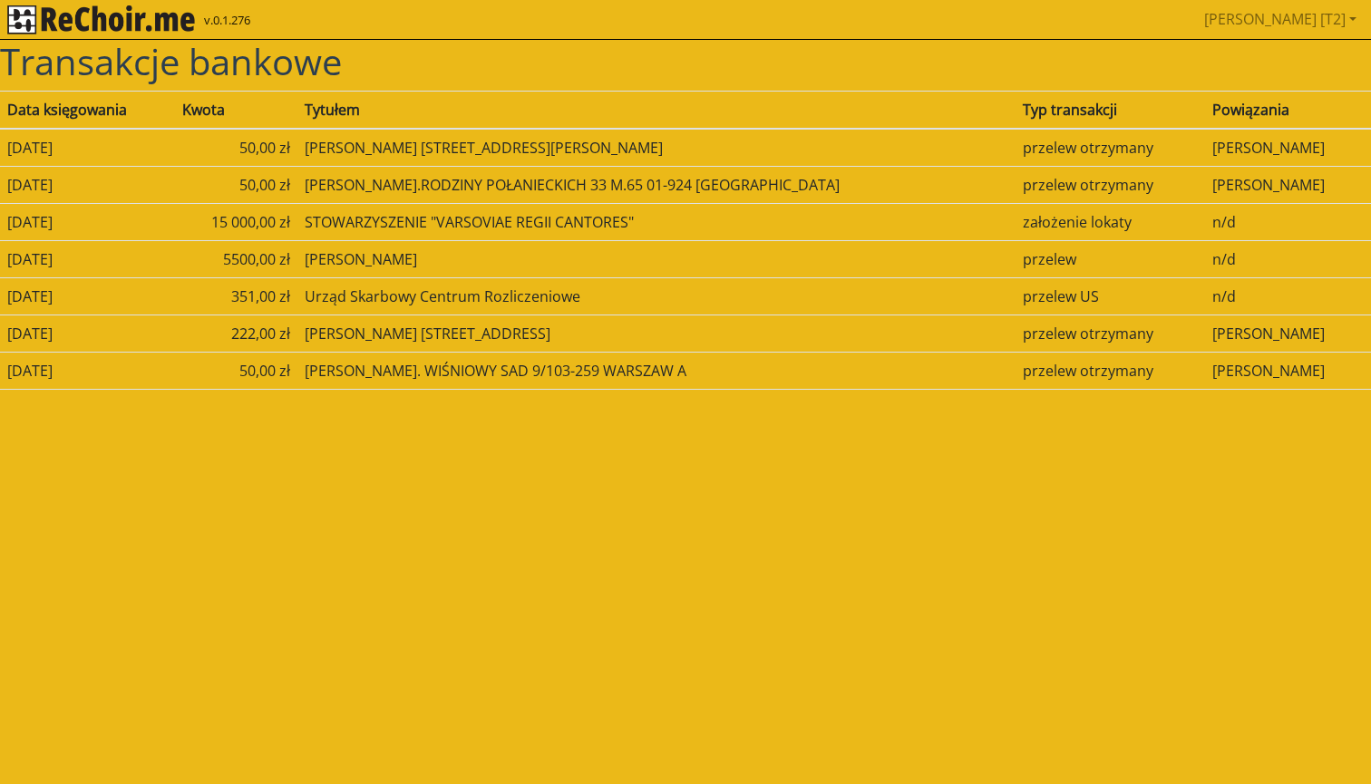
click at [454, 404] on html "v.0.1.276 Piotr [T2] Pobierz link do kalendarza Wyloguj Transakcje bankowe Data…" at bounding box center [685, 202] width 1371 height 404
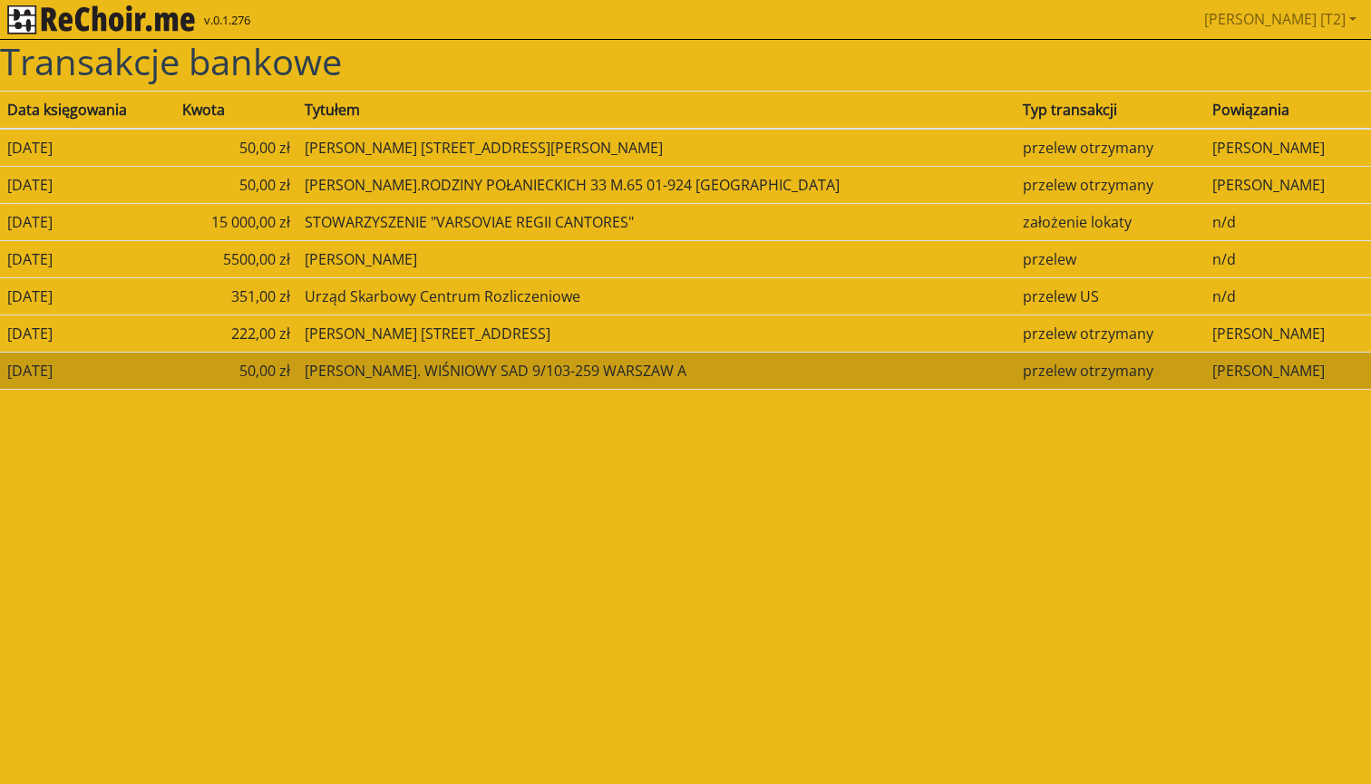
click at [441, 370] on td "FONFARA PIOTR ul. WIŚNIOWY SAD 9/103-259 WARSZAW A" at bounding box center [656, 370] width 718 height 37
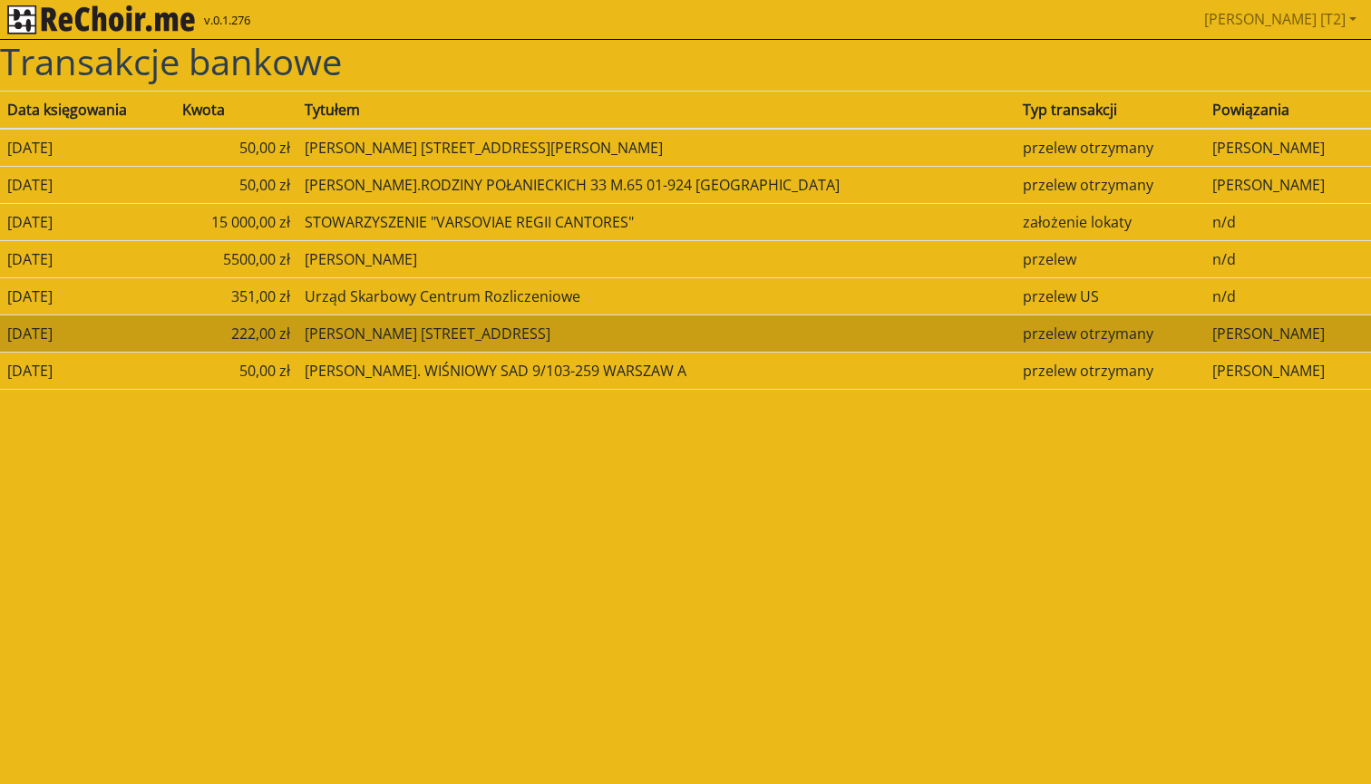
click at [437, 334] on td "PIOTR CHILMANOWICZ UL.FORTEL 4C M.103-166 WARSZAWA" at bounding box center [656, 333] width 718 height 37
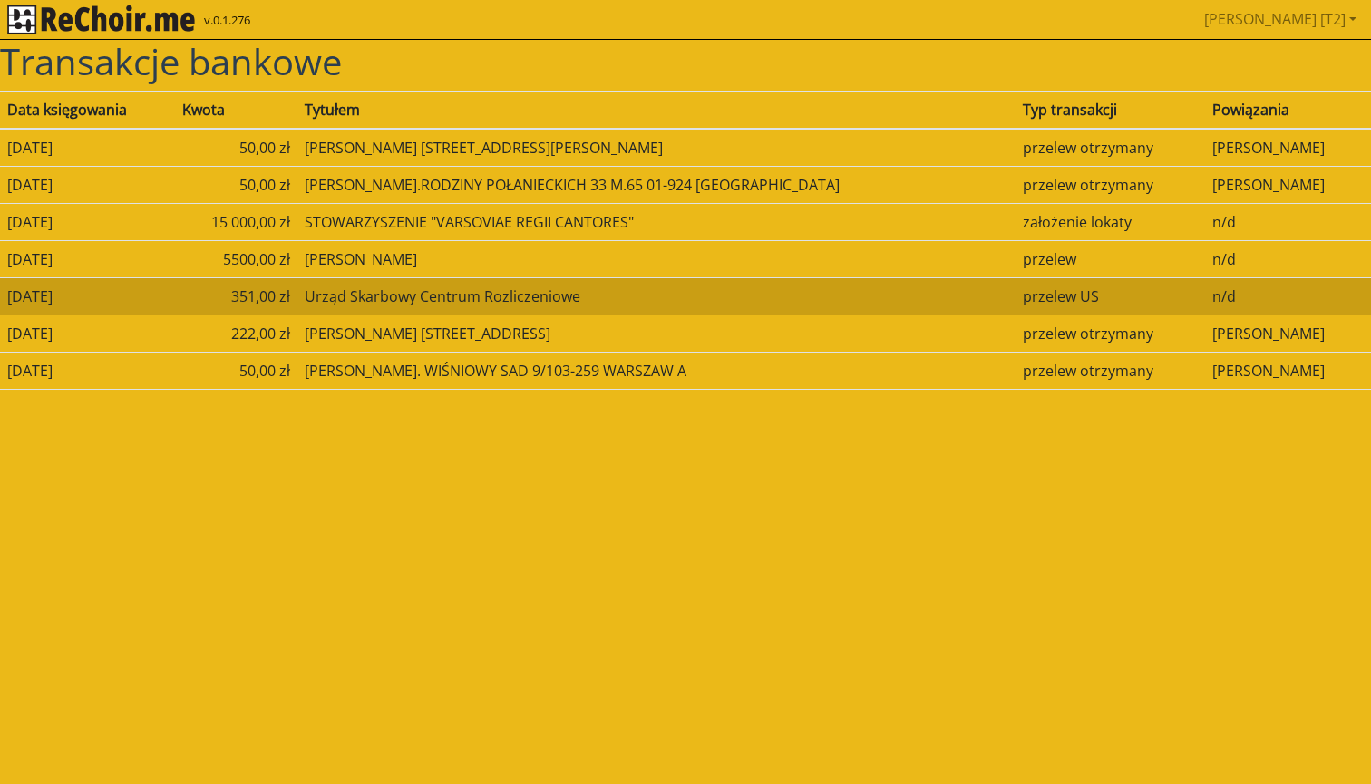
click at [441, 279] on td "Urząd Skarbowy Centrum Rozliczeniowe" at bounding box center [656, 295] width 718 height 37
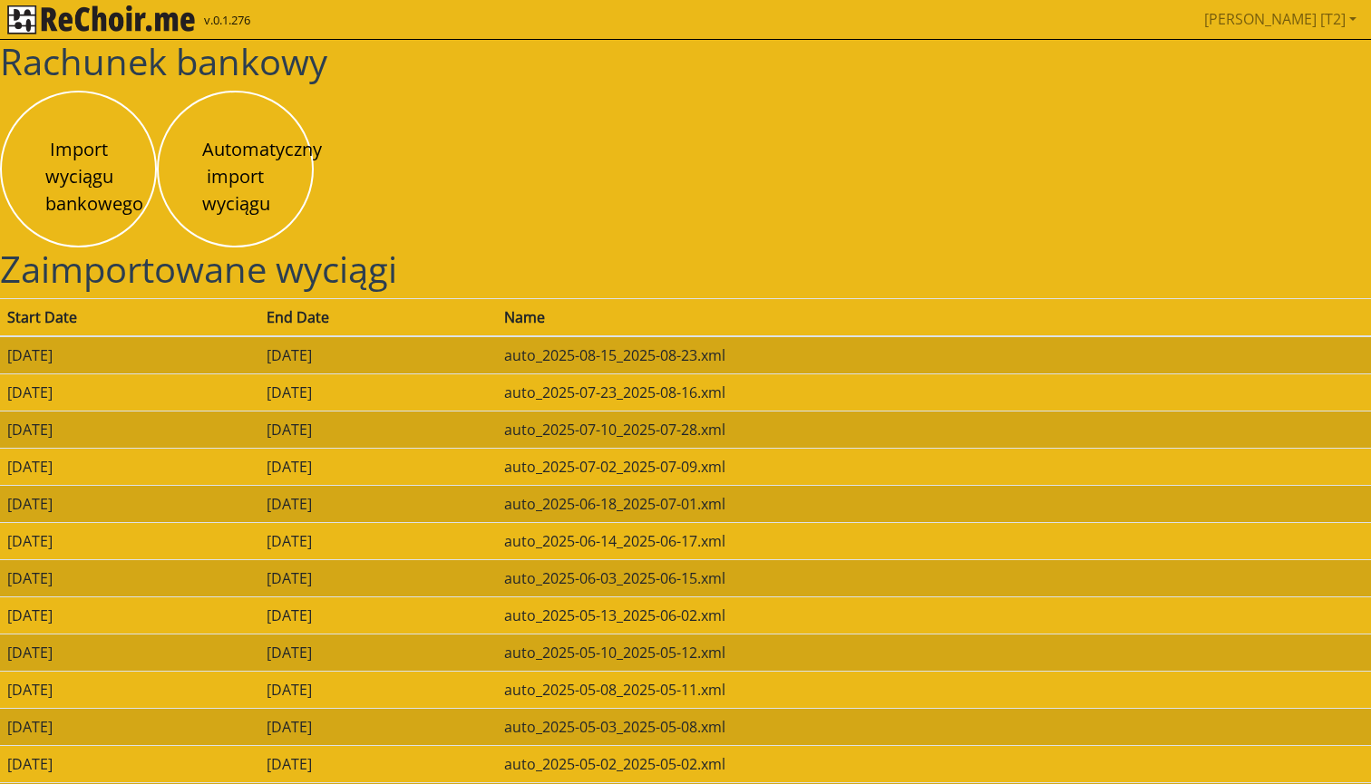
click at [189, 23] on img "rekłajer mi" at bounding box center [101, 19] width 188 height 29
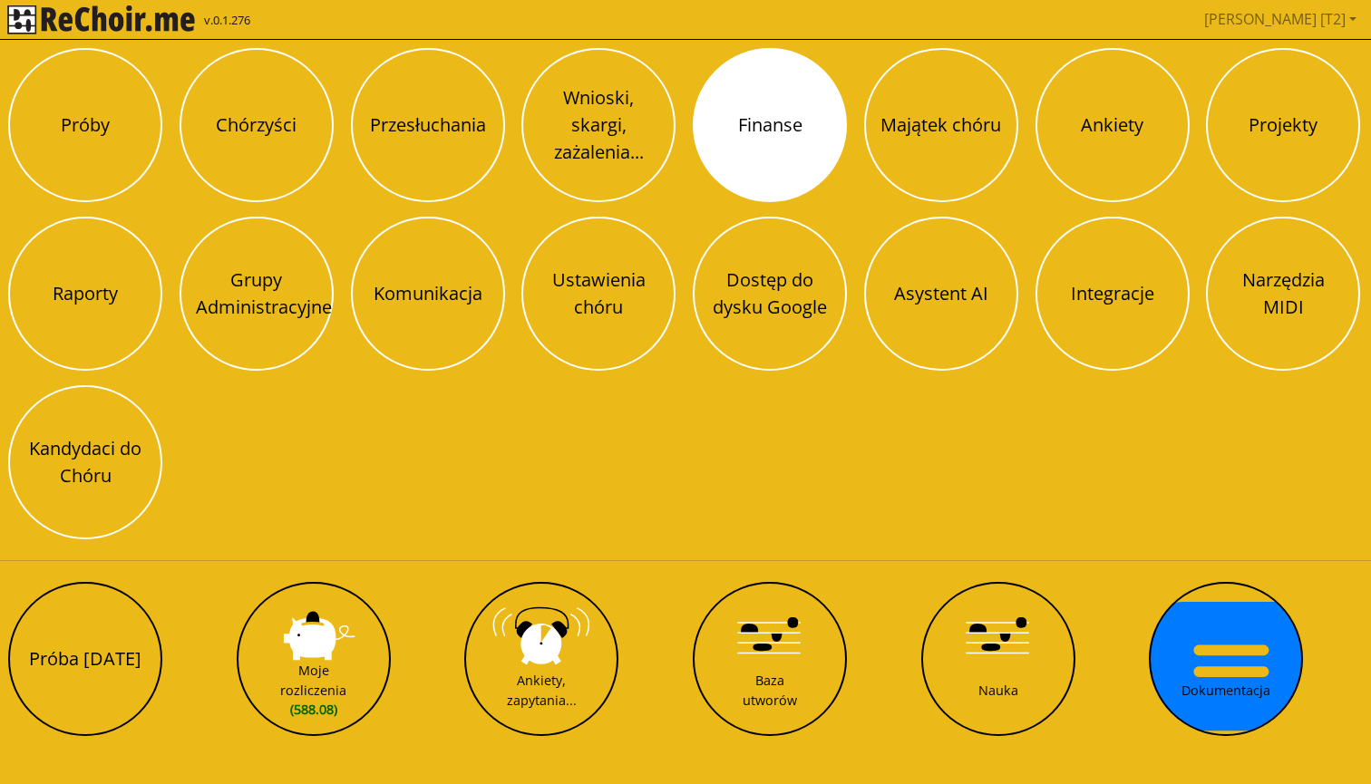
click at [728, 121] on button "Finanse" at bounding box center [770, 125] width 154 height 154
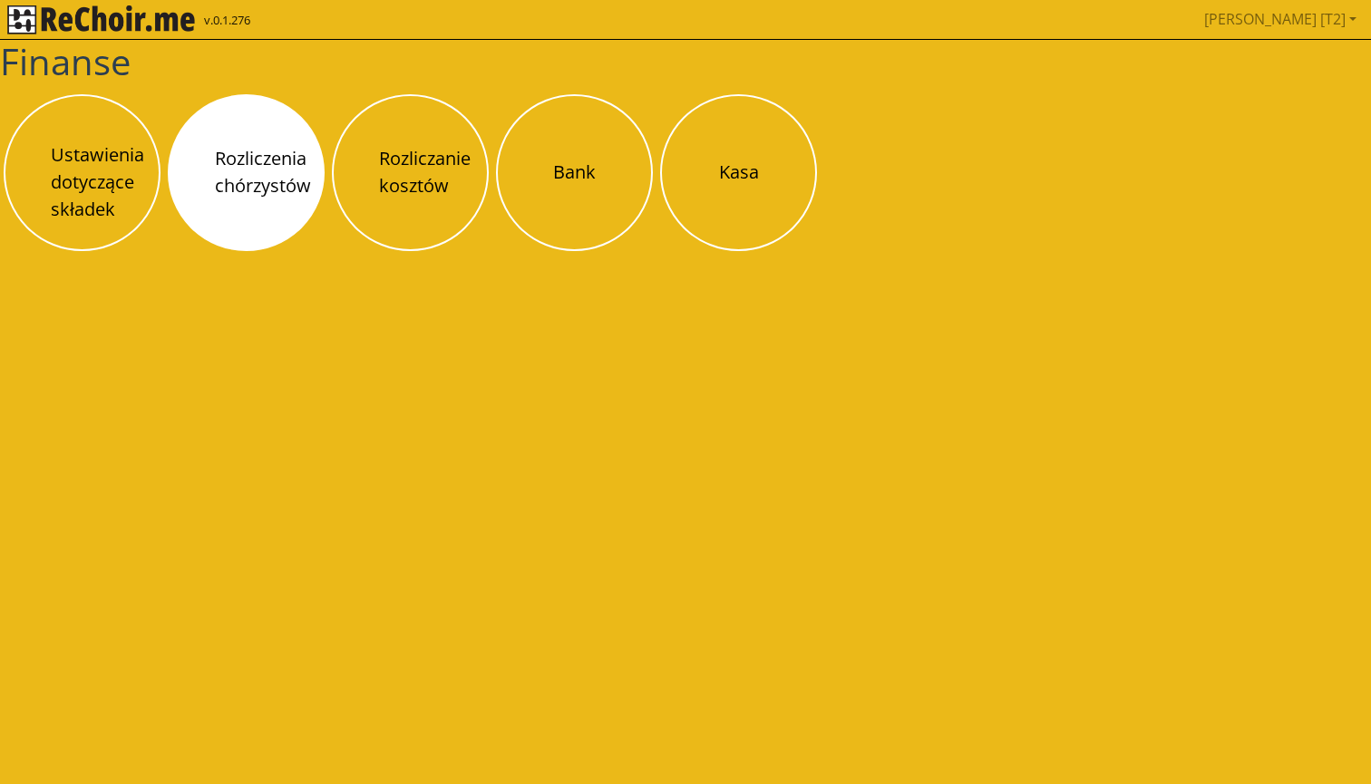
click at [274, 170] on button "Rozliczenia chórzystów" at bounding box center [246, 172] width 157 height 157
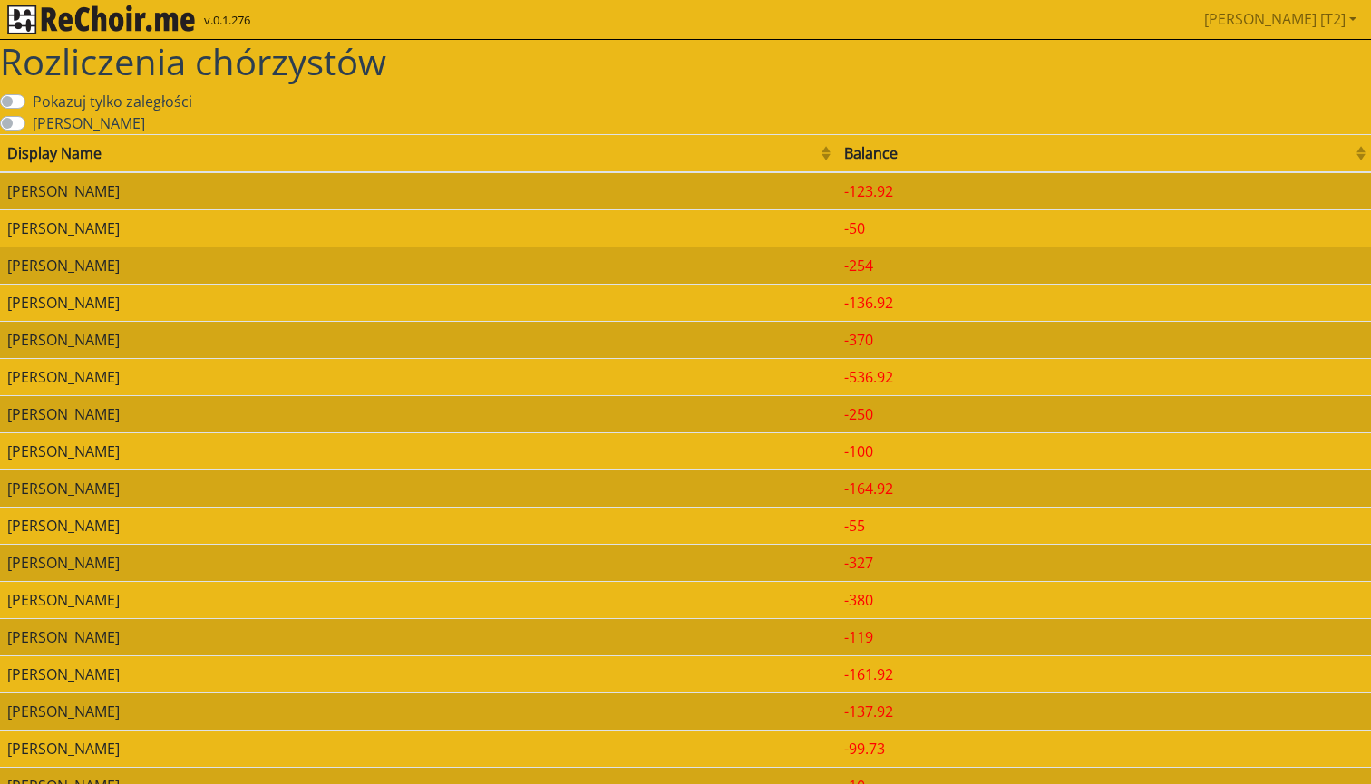
click at [343, 191] on td "Marcin Anuszkiewicz" at bounding box center [418, 191] width 837 height 38
click at [980, 149] on div "Balance" at bounding box center [1097, 153] width 507 height 22
click at [140, 192] on td "Kasper Ciepluch" at bounding box center [418, 191] width 837 height 38
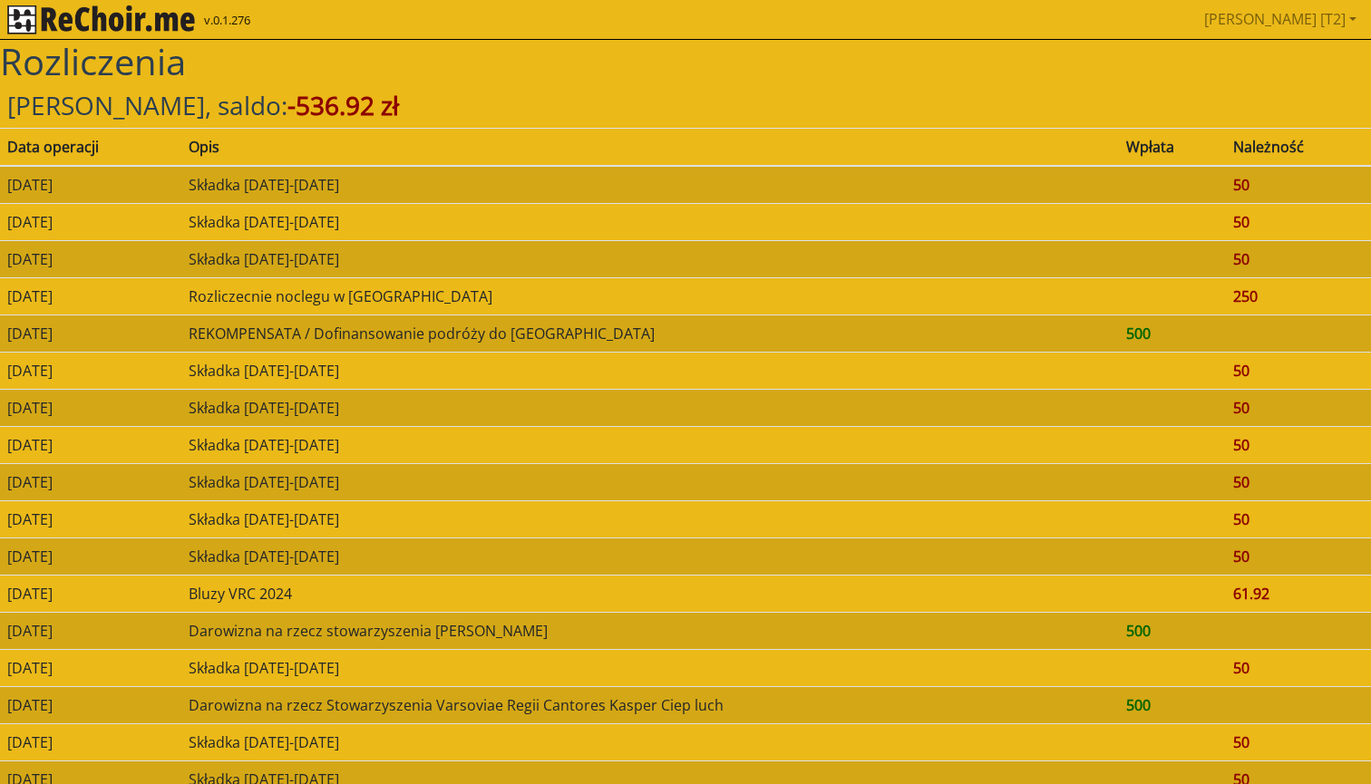
click at [152, 9] on img "rekłajer mi" at bounding box center [101, 19] width 188 height 29
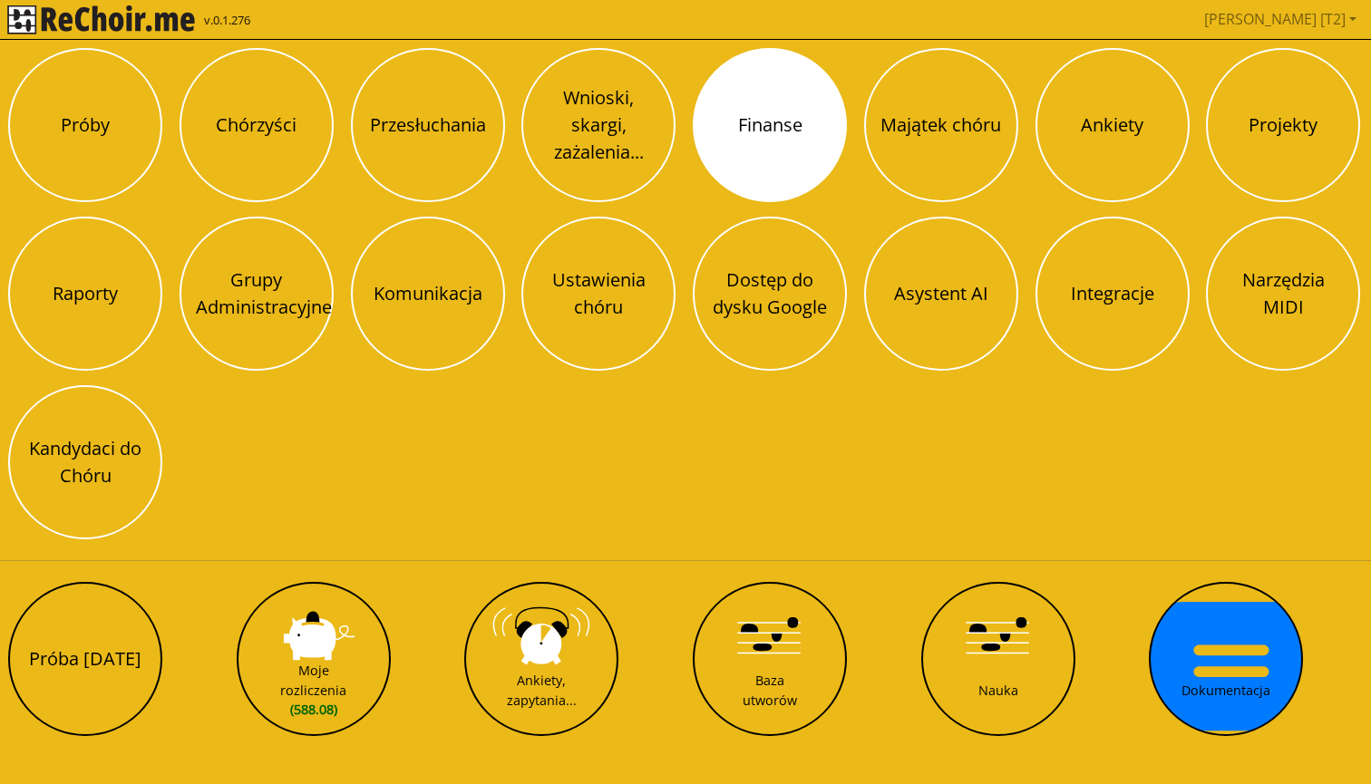
click at [761, 130] on button "Finanse" at bounding box center [770, 125] width 154 height 154
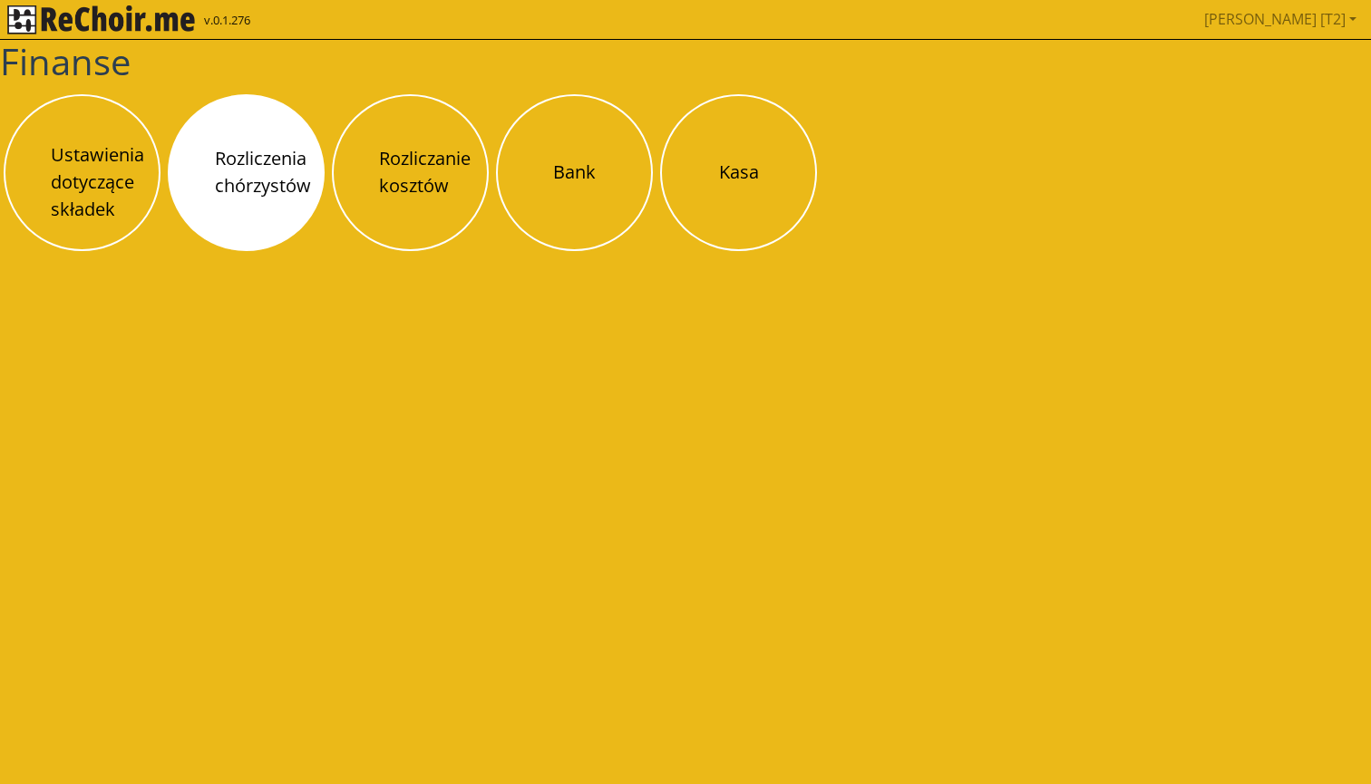
click at [259, 198] on button "Rozliczenia chórzystów" at bounding box center [246, 172] width 157 height 157
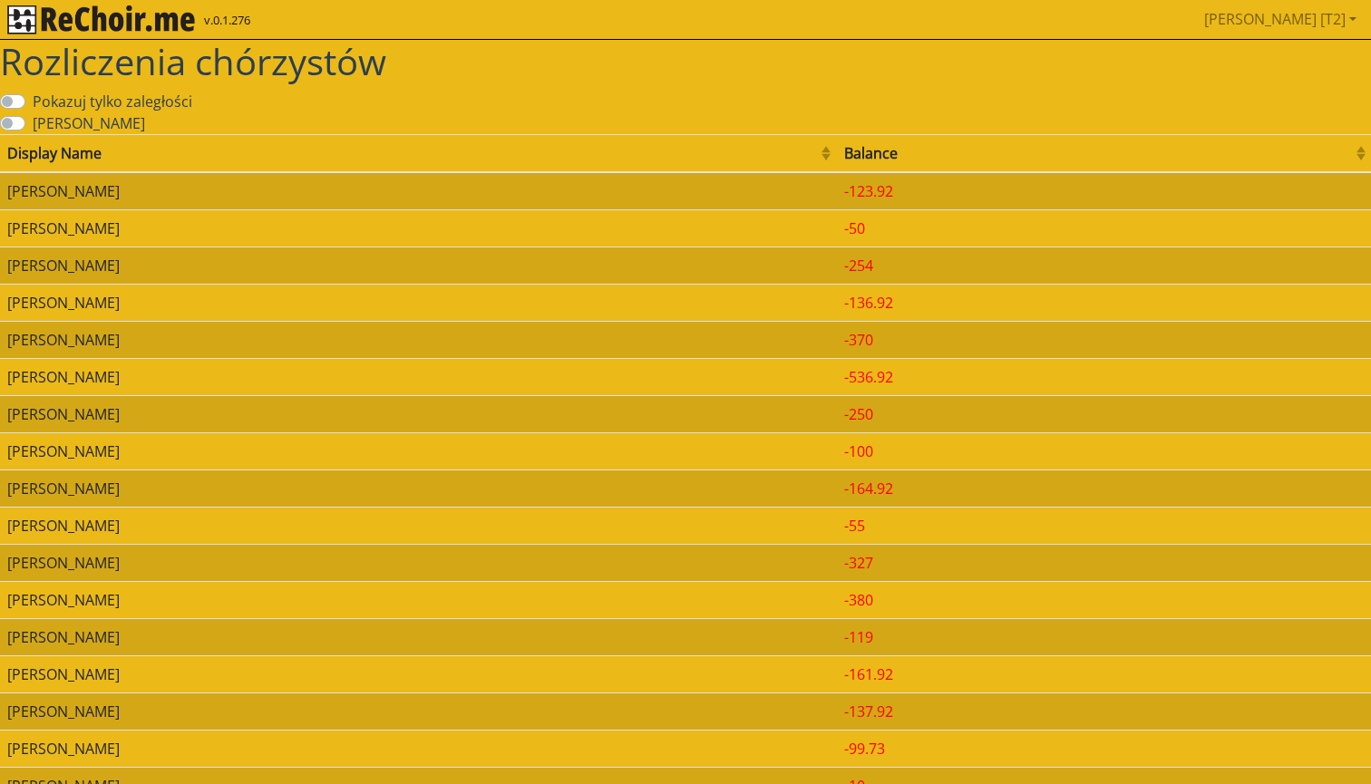
click at [138, 22] on img "rekłajer mi" at bounding box center [101, 19] width 188 height 29
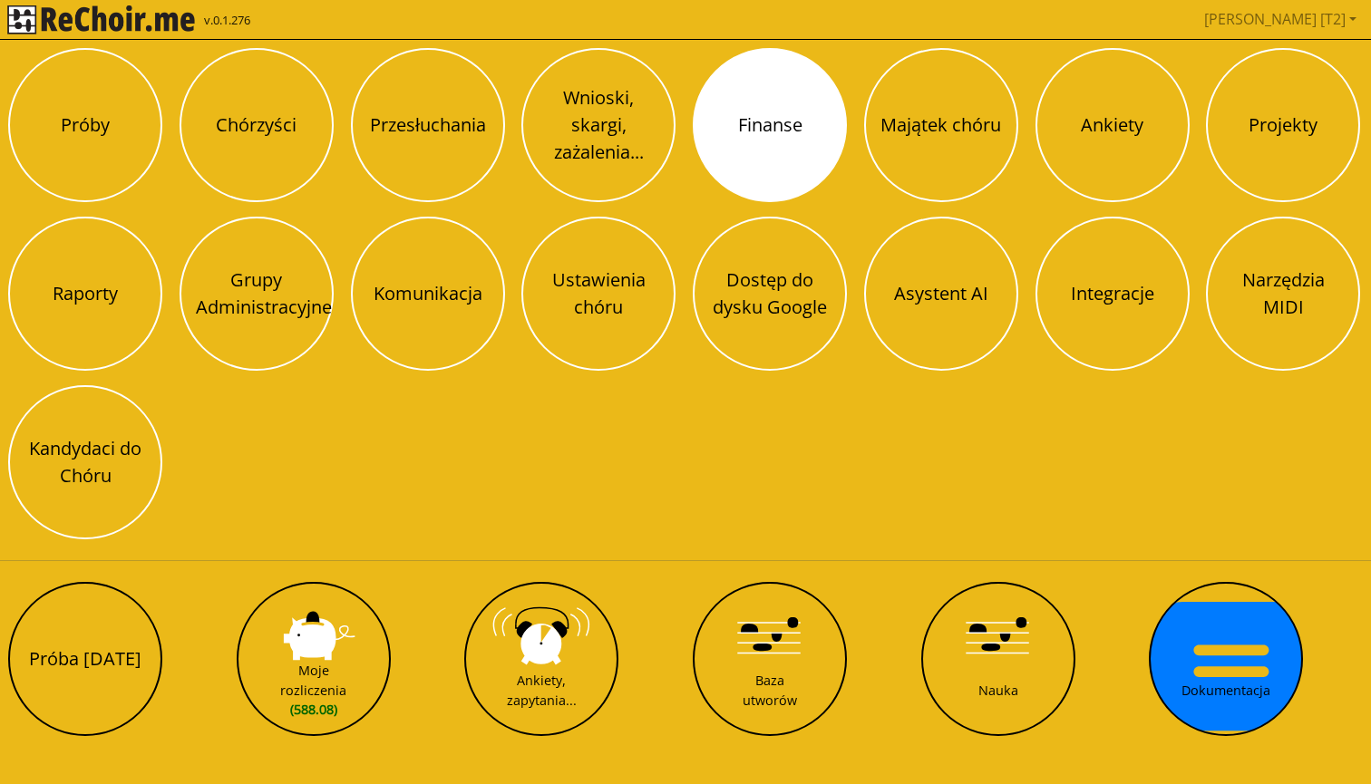
click at [726, 117] on button "Finanse" at bounding box center [770, 125] width 154 height 154
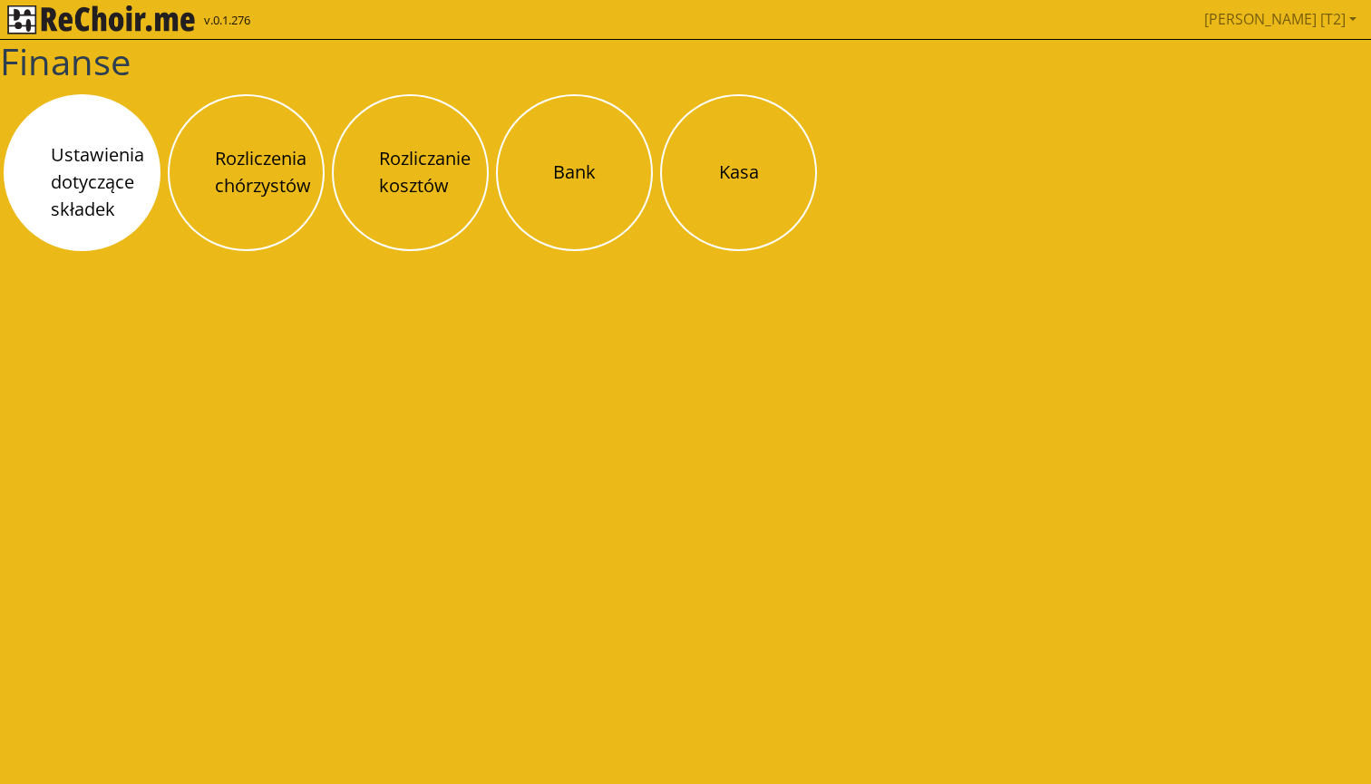
click at [111, 189] on button "Ustawienia dotyczące składek" at bounding box center [82, 172] width 157 height 157
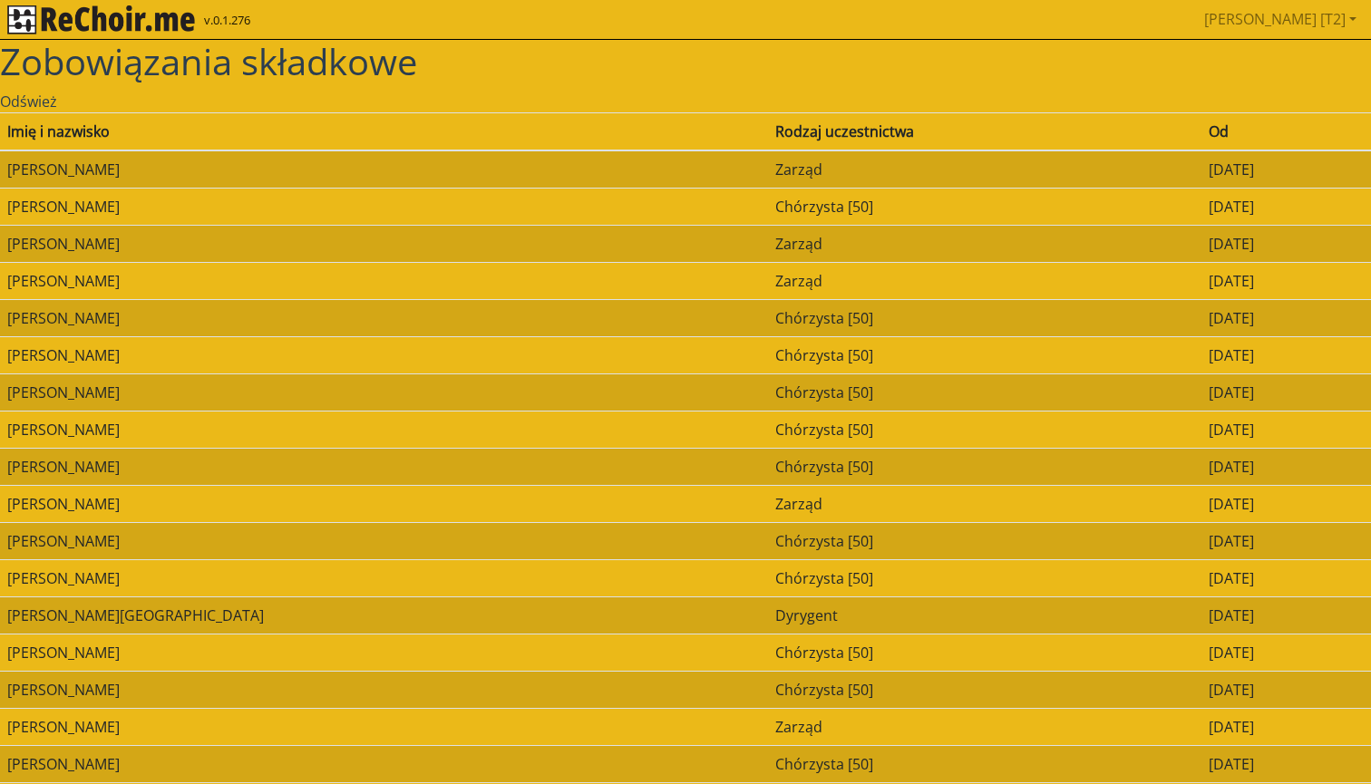
click at [336, 208] on td "Maria Bernat" at bounding box center [384, 206] width 768 height 37
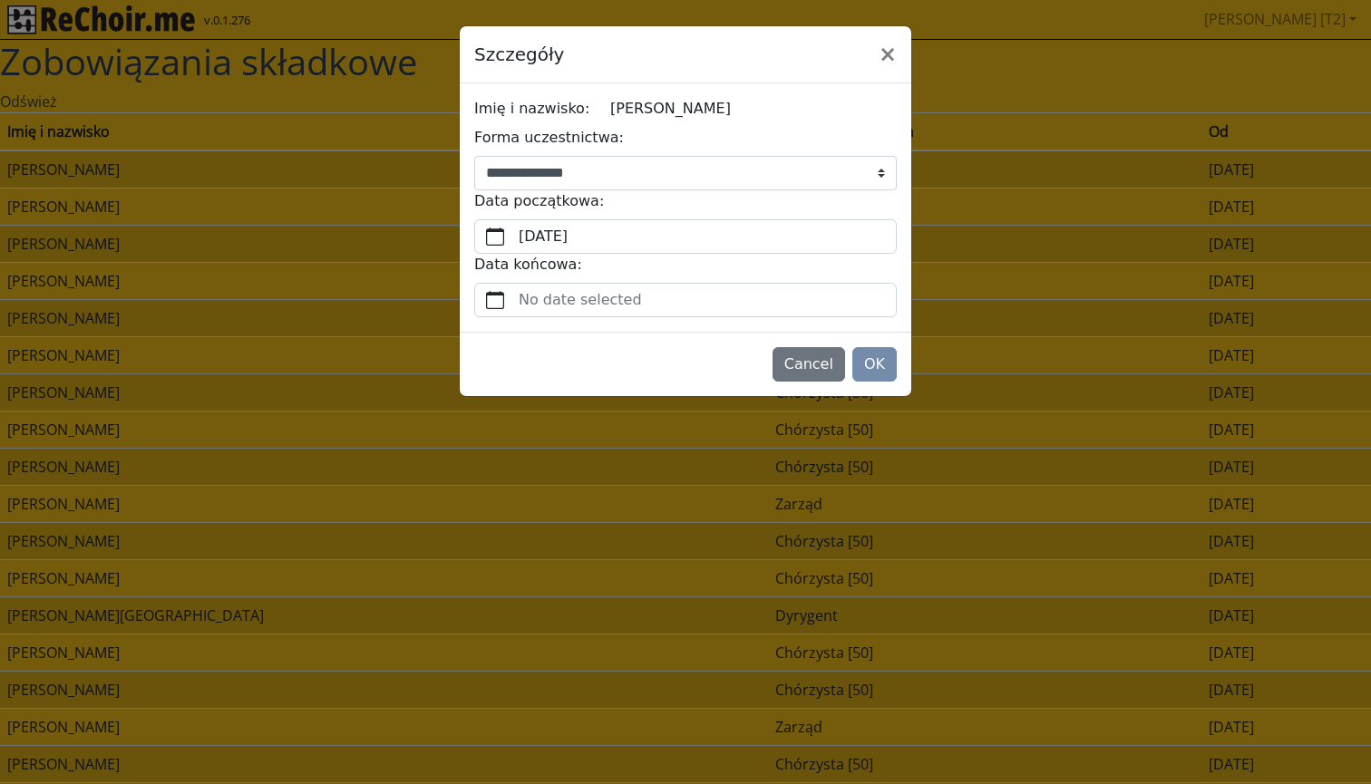
click at [694, 152] on div "**********" at bounding box center [685, 158] width 422 height 63
select select "**********"
click at [648, 244] on label "niedziela, 24 sierpnia 2025" at bounding box center [705, 236] width 381 height 33
click at [515, 244] on button "niedziela, 24 sierpnia 2025" at bounding box center [495, 236] width 40 height 33
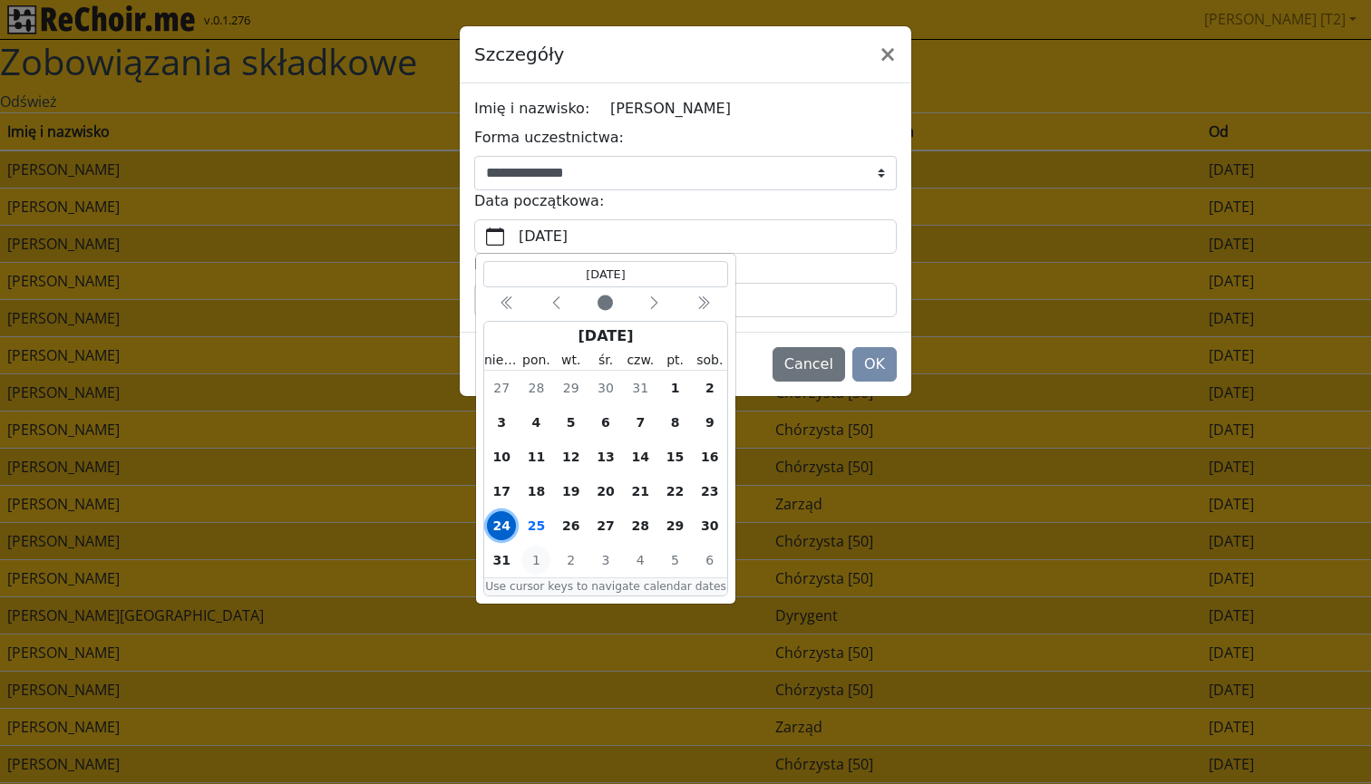
click at [536, 557] on span "1" at bounding box center [535, 560] width 29 height 29
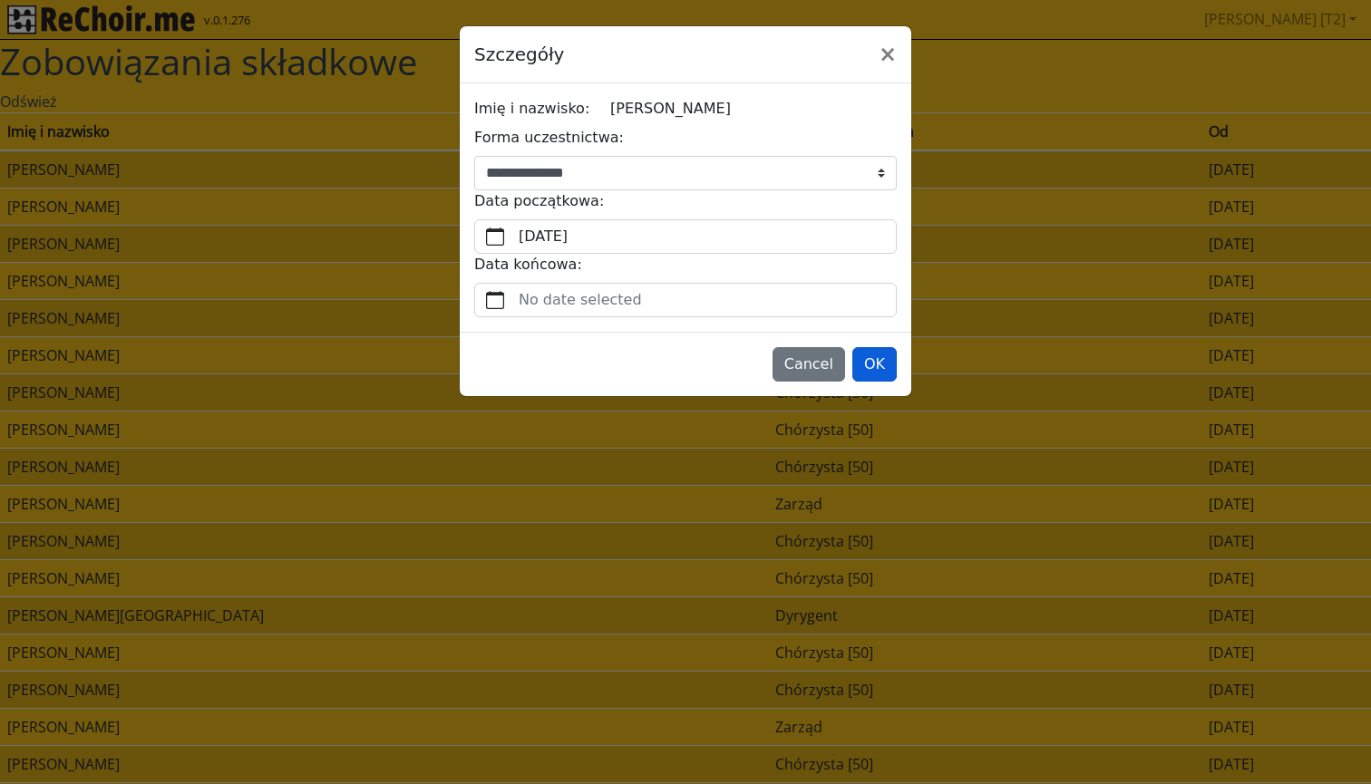
click at [877, 358] on button "OK" at bounding box center [874, 364] width 44 height 34
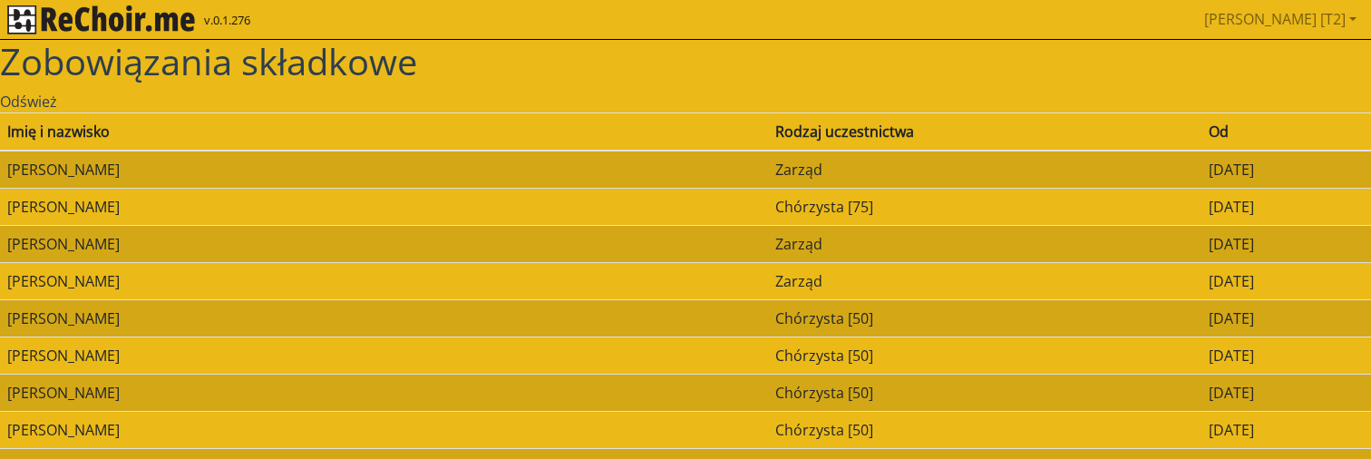
click at [536, 318] on td "Benigna Bronowicka" at bounding box center [384, 317] width 768 height 37
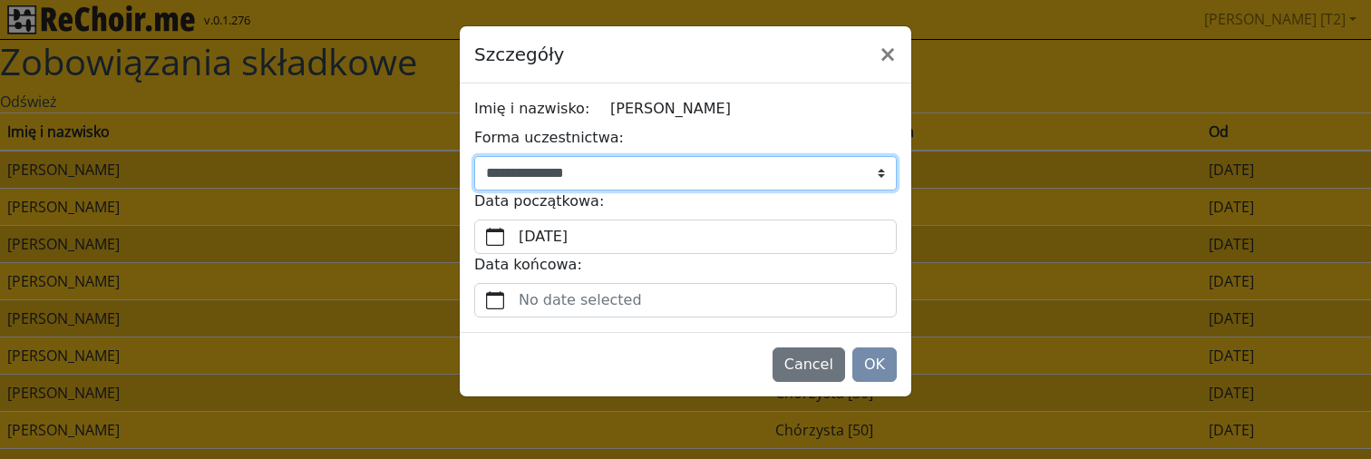
select select "**********"
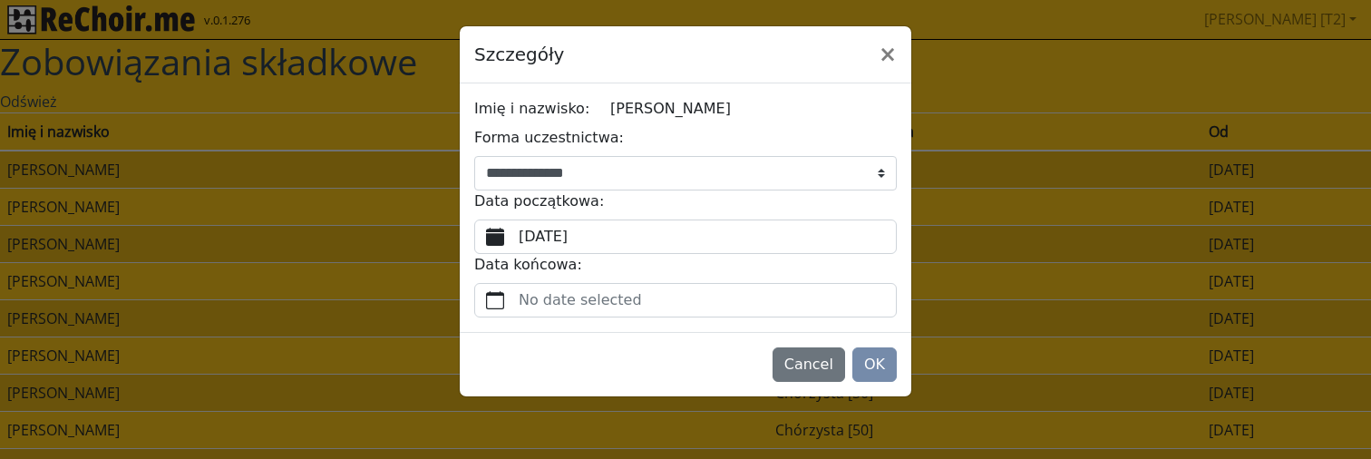
click at [577, 236] on label "niedziela, 24 sierpnia 2025" at bounding box center [705, 236] width 381 height 33
click at [515, 236] on button "niedziela, 24 sierpnia 2025" at bounding box center [495, 236] width 40 height 33
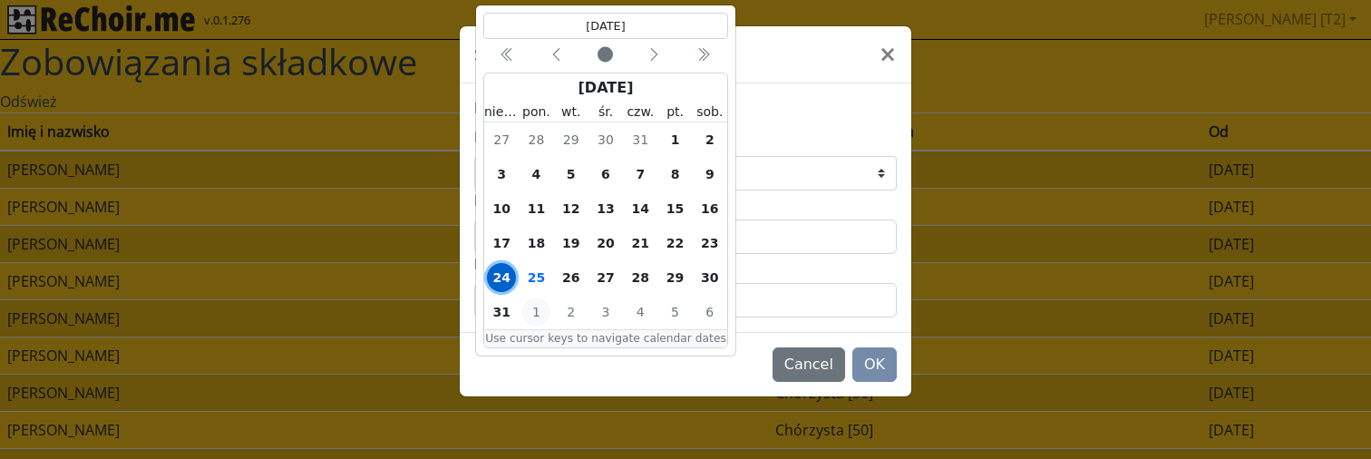
click at [539, 305] on span "1" at bounding box center [535, 311] width 29 height 29
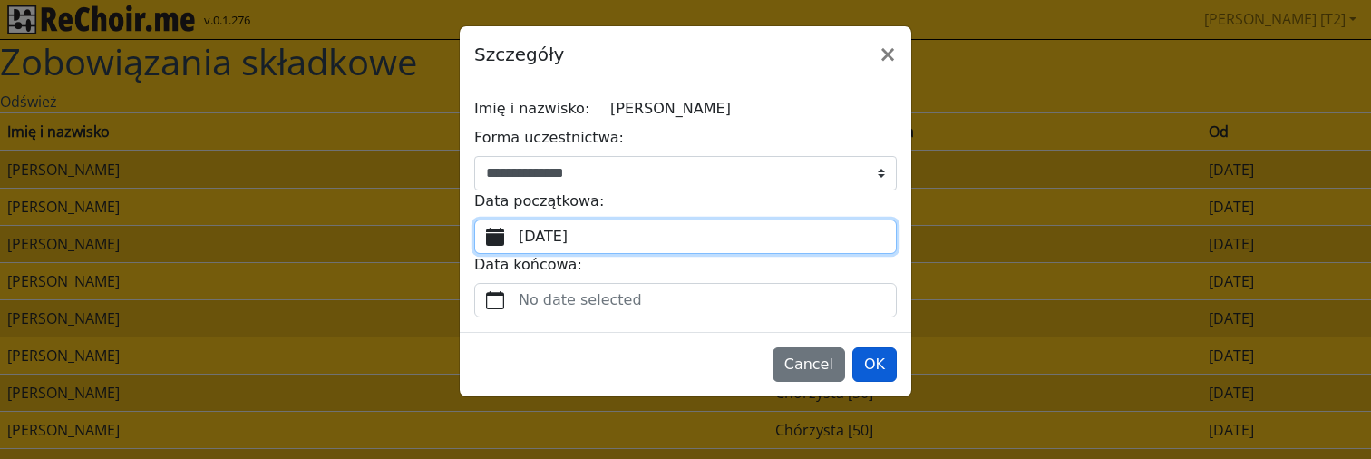
click at [867, 367] on button "OK" at bounding box center [874, 364] width 44 height 34
select select "**********"
